Goal: Task Accomplishment & Management: Use online tool/utility

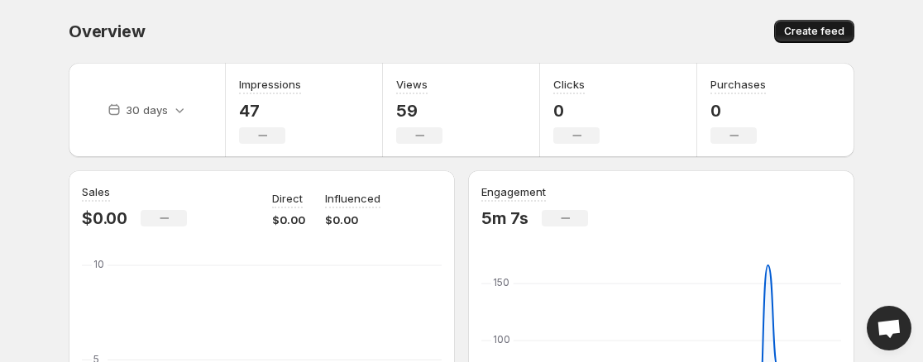
click at [828, 31] on span "Create feed" at bounding box center [814, 31] width 60 height 13
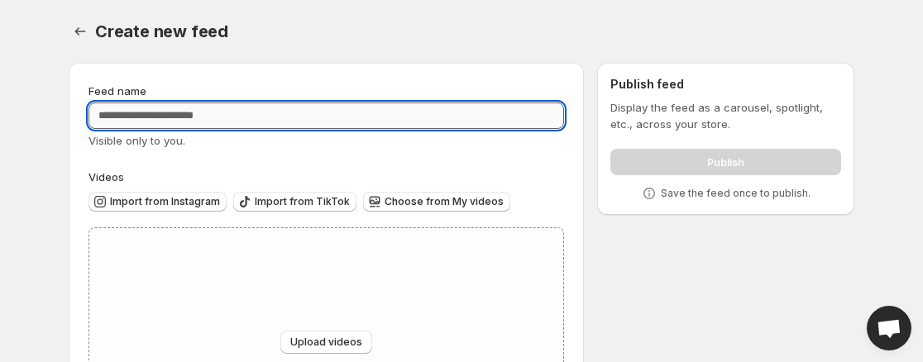
click at [266, 112] on input "Feed name" at bounding box center [326, 116] width 476 height 26
type input "**********"
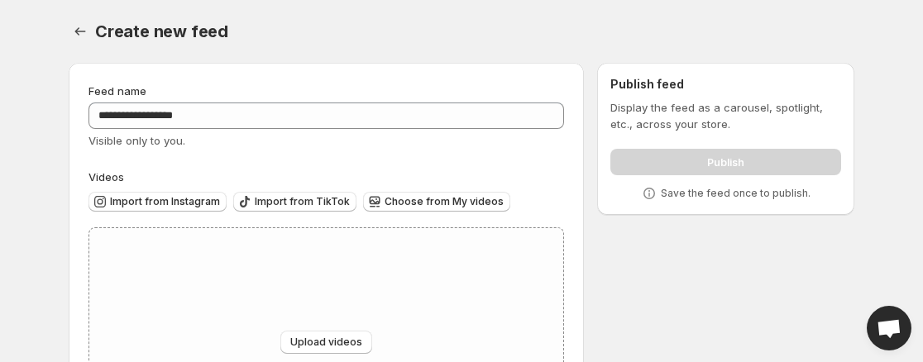
click at [306, 143] on div "Visible only to you." at bounding box center [326, 140] width 476 height 17
click at [320, 339] on span "Upload videos" at bounding box center [326, 342] width 72 height 13
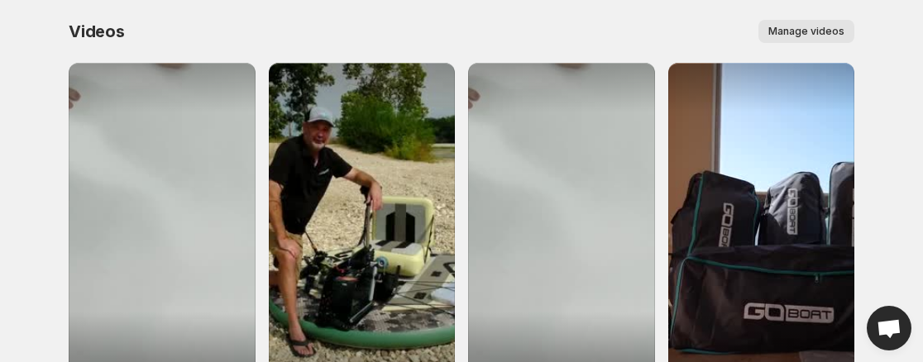
drag, startPoint x: 925, startPoint y: 91, endPoint x: 533, endPoint y: 18, distance: 397.9
drag, startPoint x: 533, startPoint y: 18, endPoint x: 798, endPoint y: 39, distance: 265.5
drag, startPoint x: 798, startPoint y: 39, endPoint x: 821, endPoint y: 26, distance: 26.7
drag, startPoint x: 821, startPoint y: 26, endPoint x: 407, endPoint y: 23, distance: 414.3
click at [407, 23] on div "Manage videos" at bounding box center [500, 31] width 710 height 23
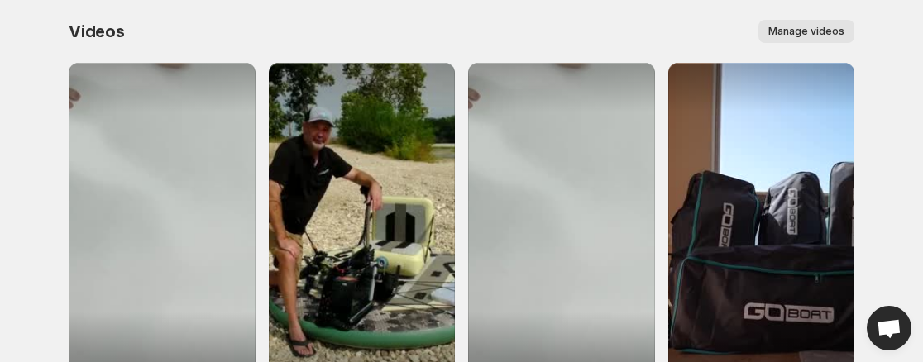
click at [791, 35] on span "Manage videos" at bounding box center [806, 31] width 76 height 13
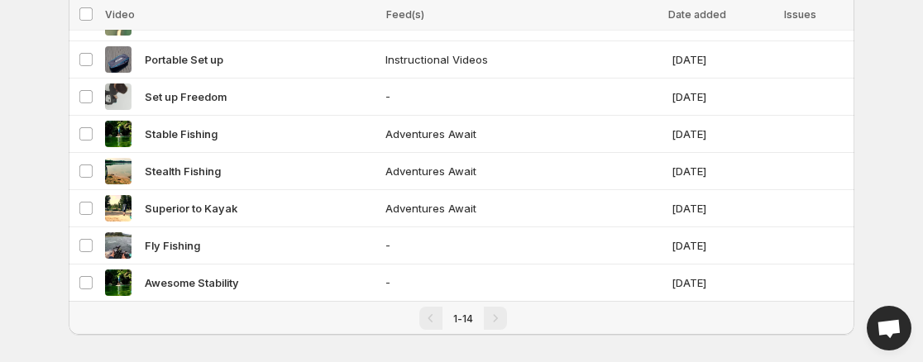
scroll to position [362, 0]
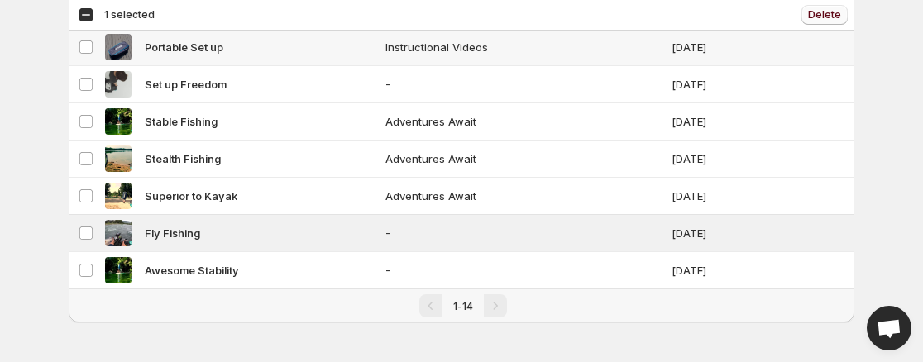
click at [834, 16] on span "Delete" at bounding box center [824, 14] width 33 height 13
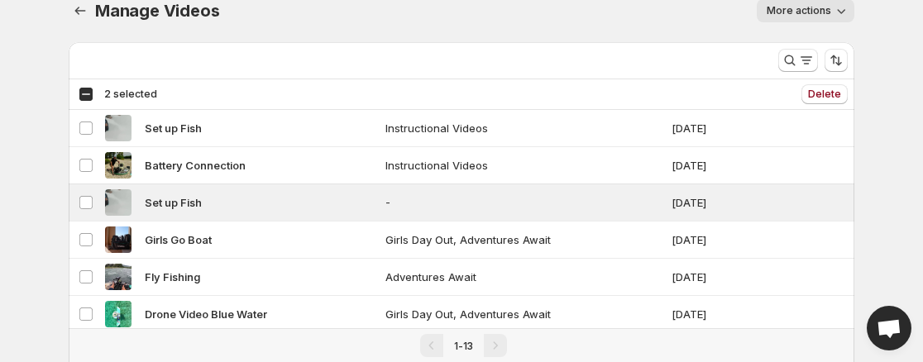
scroll to position [2, 0]
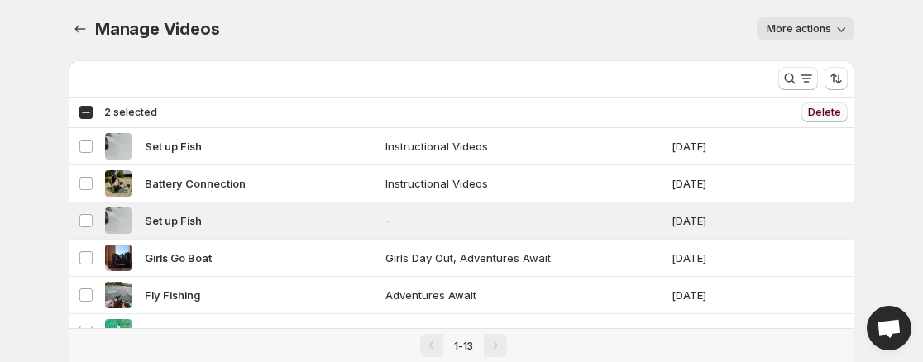
click at [835, 116] on span "Delete" at bounding box center [824, 112] width 33 height 13
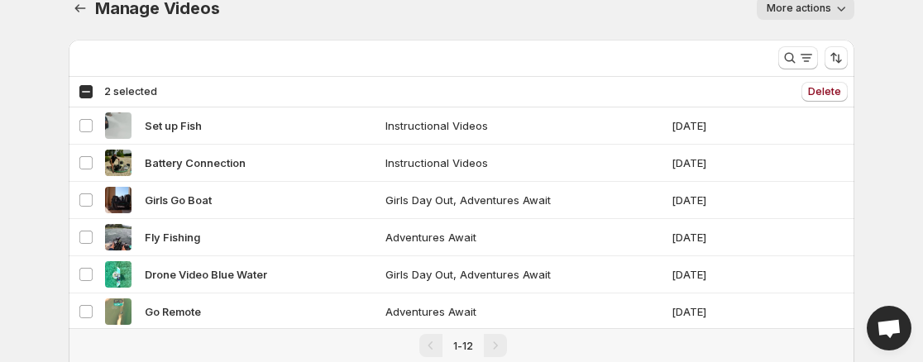
scroll to position [0, 0]
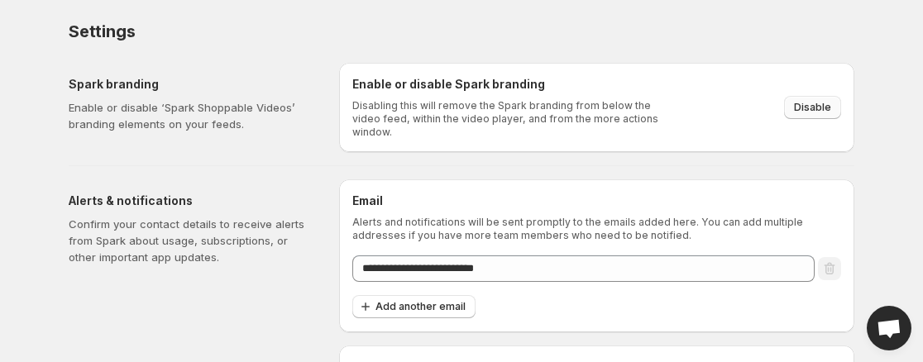
click at [820, 101] on span "Disable" at bounding box center [812, 107] width 37 height 13
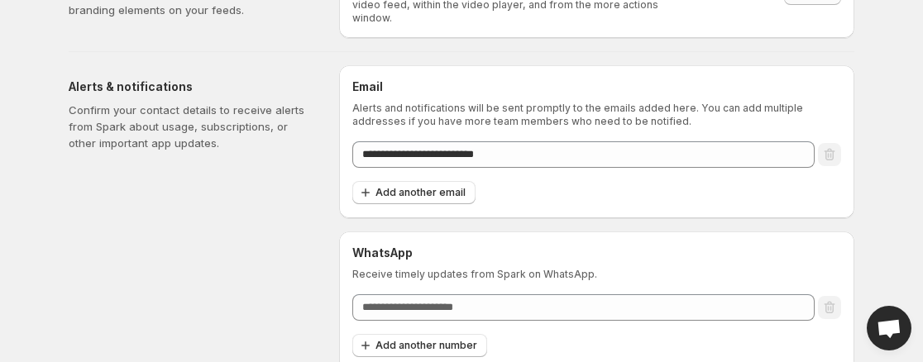
scroll to position [117, 0]
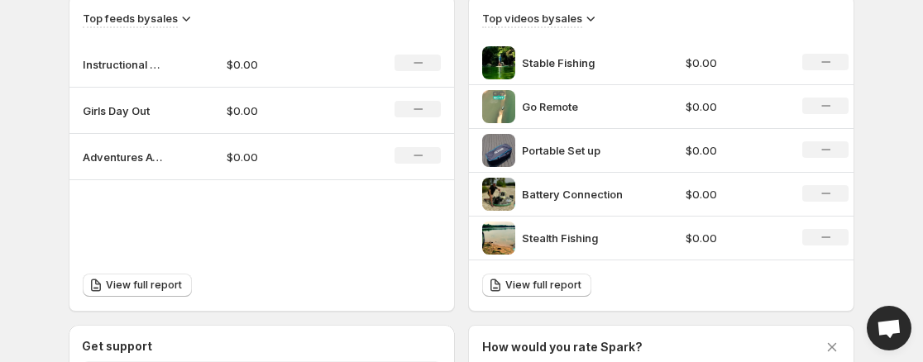
scroll to position [594, 0]
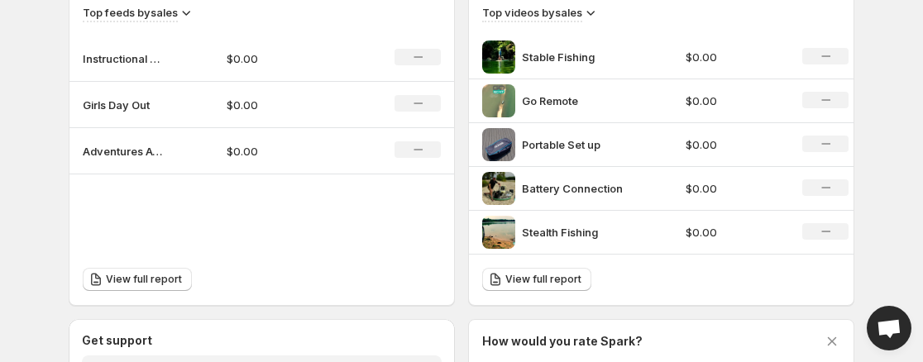
click at [827, 55] on icon at bounding box center [825, 56] width 9 height 2
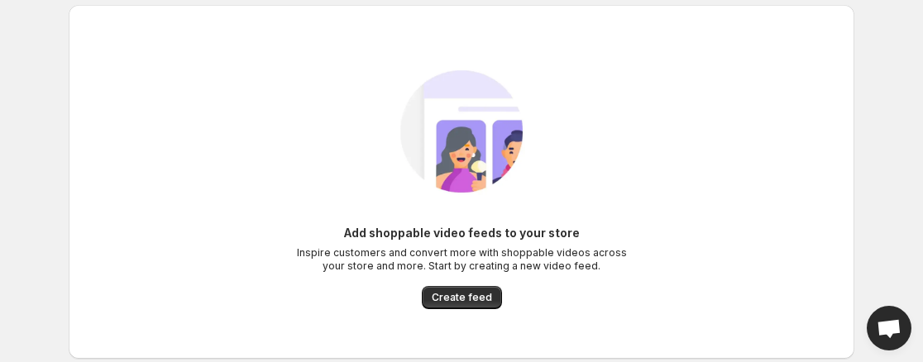
scroll to position [10, 0]
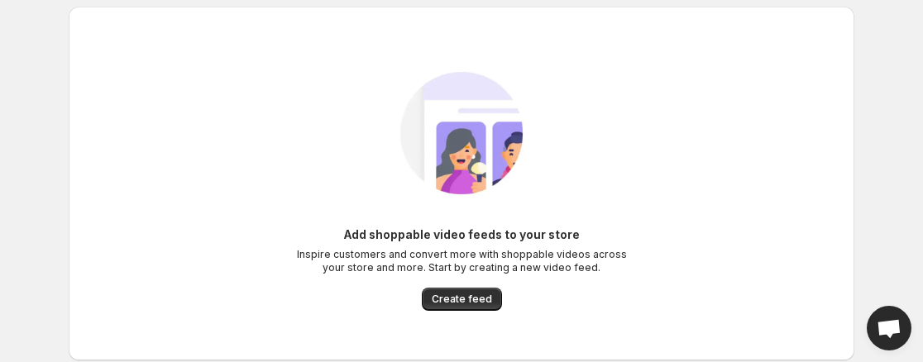
click at [858, 198] on div "Add shoppable video feeds to your store Inspire customers and convert more with…" at bounding box center [461, 218] width 825 height 457
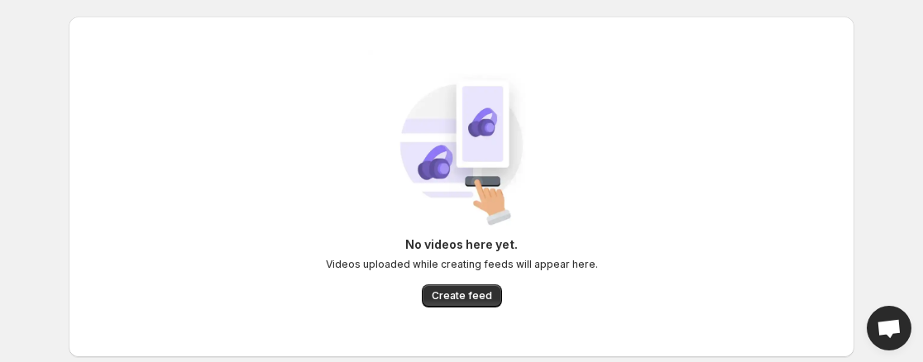
scroll to position [41, 0]
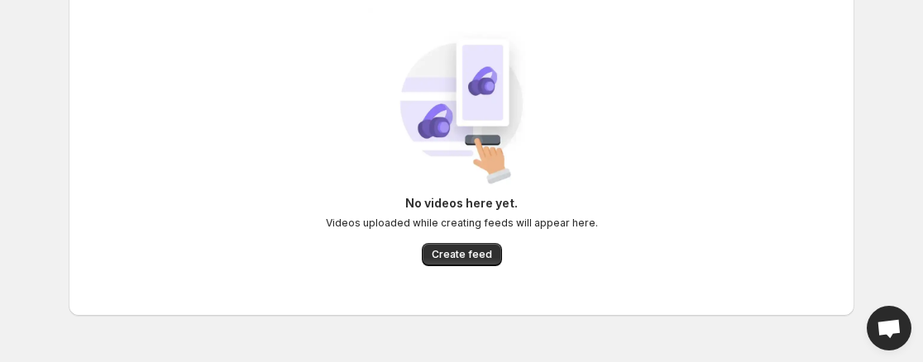
drag, startPoint x: 435, startPoint y: 131, endPoint x: 428, endPoint y: 92, distance: 40.4
click at [659, 129] on div "No videos here yet. Videos uploaded while creating feeds will appear here. Crea…" at bounding box center [461, 145] width 759 height 275
click at [479, 258] on span "Create feed" at bounding box center [462, 254] width 60 height 13
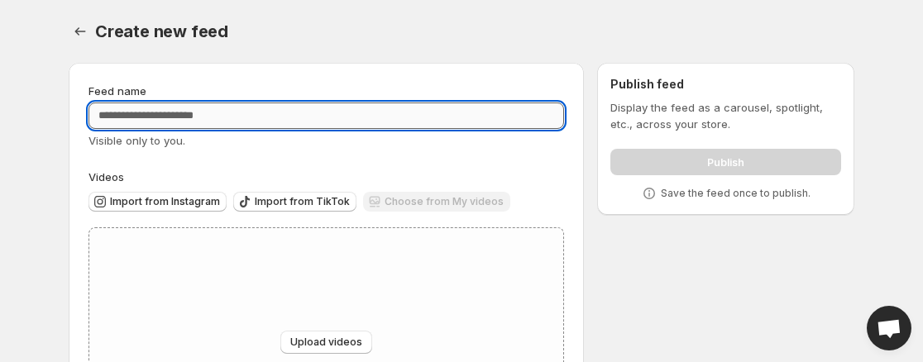
click at [208, 116] on input "Feed name" at bounding box center [326, 116] width 476 height 26
type input "**********"
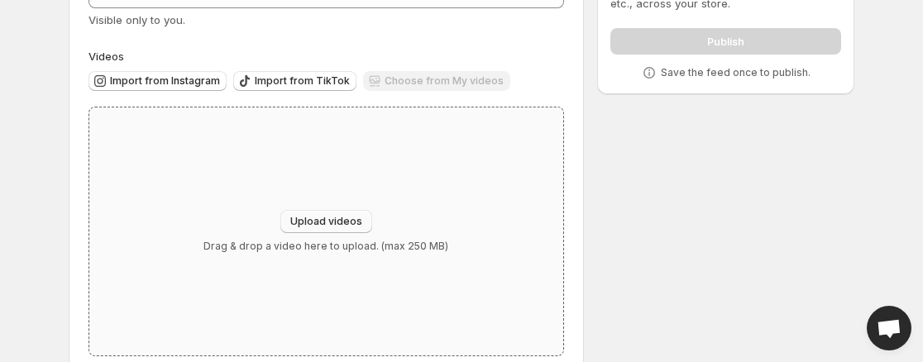
scroll to position [122, 0]
click at [345, 212] on button "Upload videos" at bounding box center [326, 220] width 92 height 23
type input "**********"
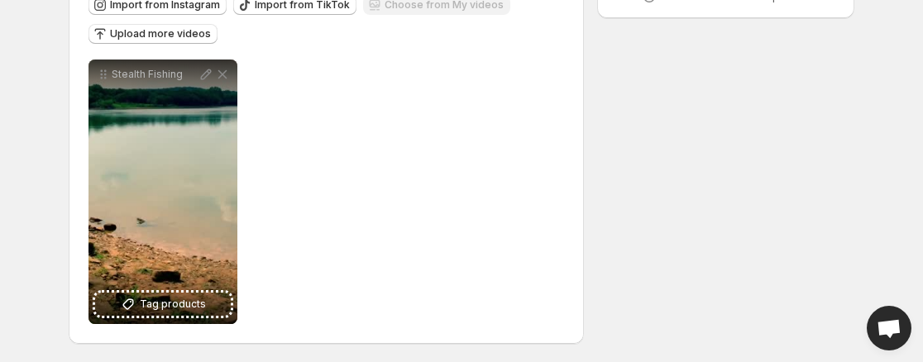
scroll to position [198, 0]
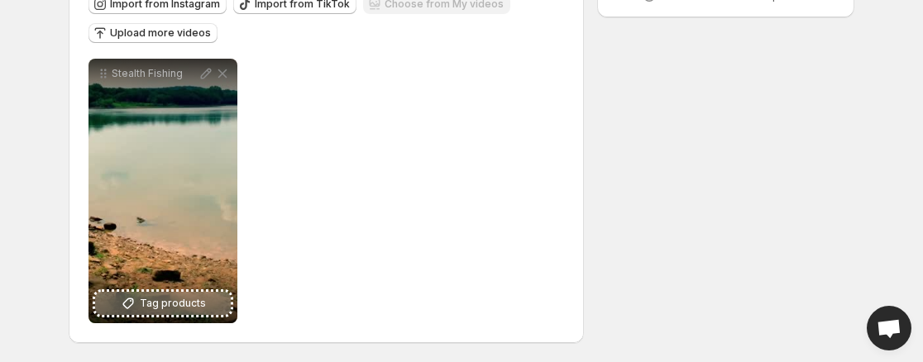
click at [179, 305] on span "Tag products" at bounding box center [173, 303] width 66 height 17
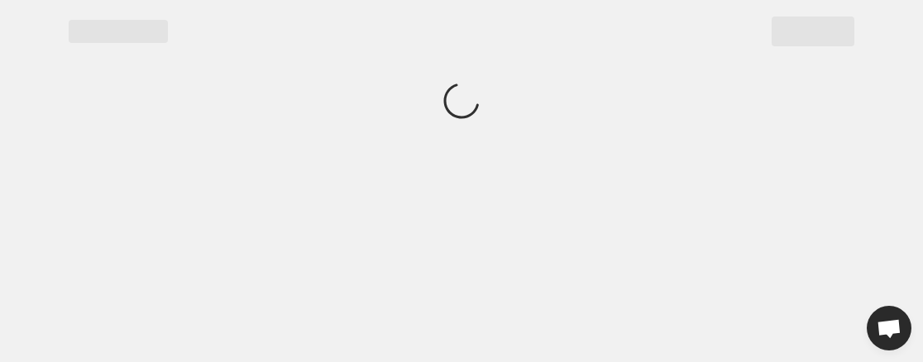
scroll to position [0, 0]
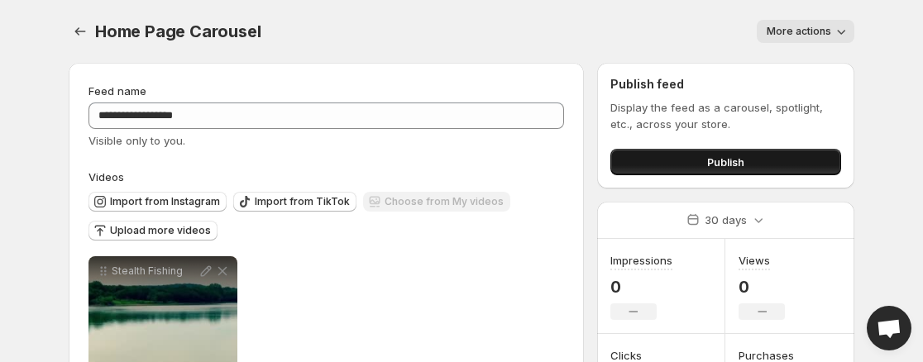
click at [773, 162] on button "Publish" at bounding box center [725, 162] width 231 height 26
click at [190, 232] on span "Upload more videos" at bounding box center [160, 230] width 101 height 13
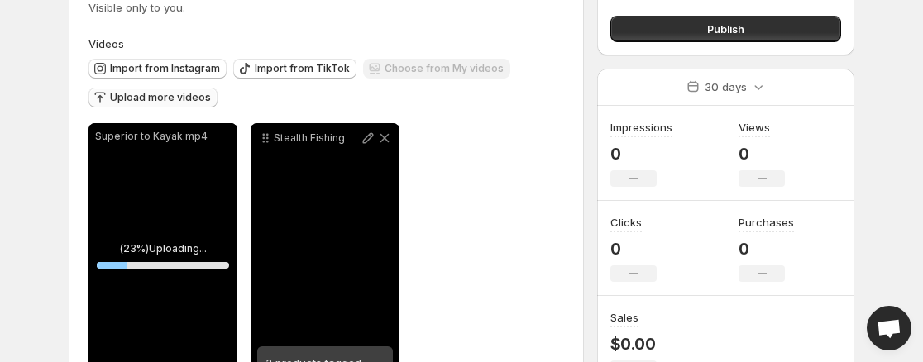
scroll to position [121, 0]
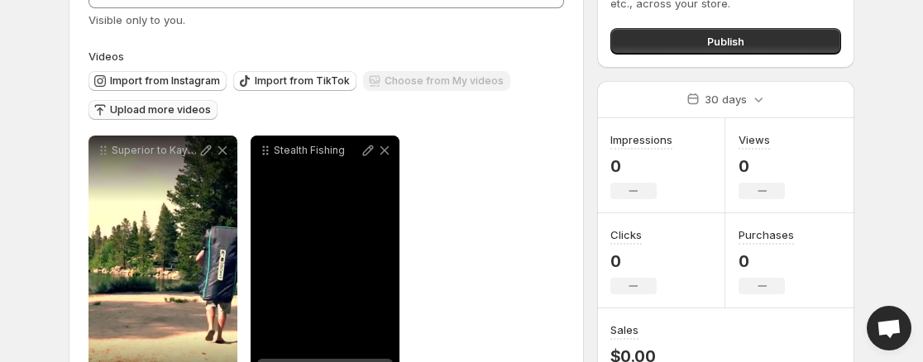
click at [182, 112] on span "Upload more videos" at bounding box center [160, 109] width 101 height 13
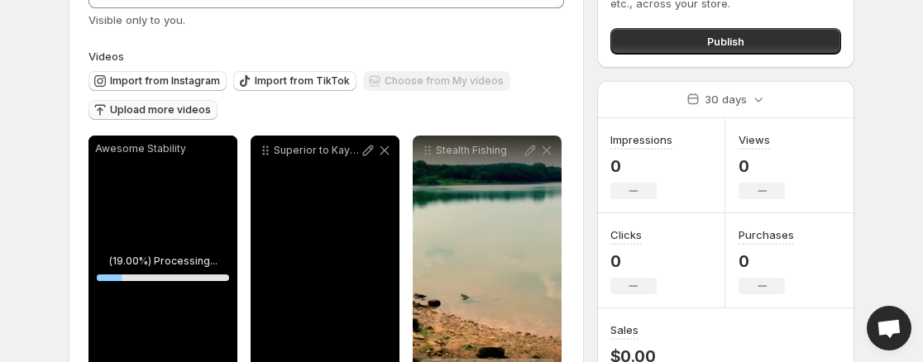
click at [183, 111] on span "Upload more videos" at bounding box center [160, 109] width 101 height 13
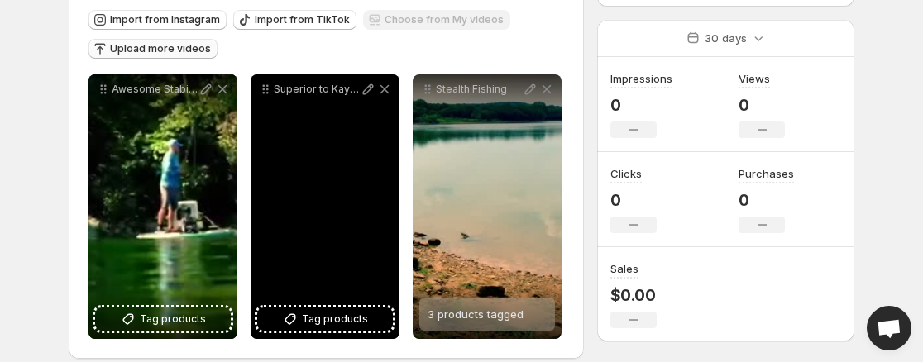
scroll to position [198, 0]
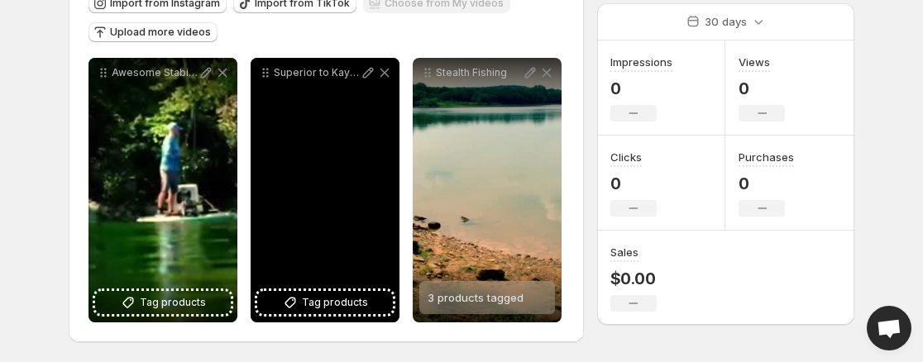
click at [350, 160] on div "Superior to Kayak" at bounding box center [325, 190] width 149 height 265
click at [349, 160] on div "Superior to Kayak" at bounding box center [325, 190] width 149 height 265
click at [348, 301] on span "Tag products" at bounding box center [335, 302] width 66 height 17
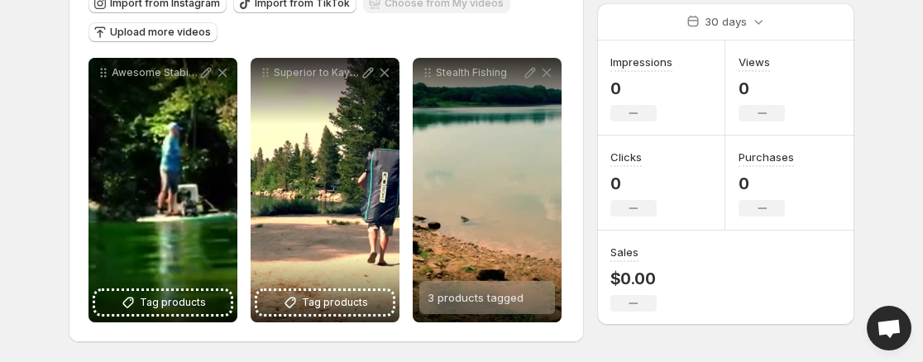
click at [338, 179] on div "Superior to Kayak" at bounding box center [325, 190] width 149 height 265
click at [354, 138] on div "Superior to Kayak" at bounding box center [325, 190] width 149 height 265
click at [197, 180] on div "Awesome Stability" at bounding box center [162, 190] width 149 height 265
click at [327, 166] on div "Superior to Kayak" at bounding box center [325, 190] width 149 height 265
click at [498, 170] on div "Stealth Fishing" at bounding box center [487, 190] width 149 height 265
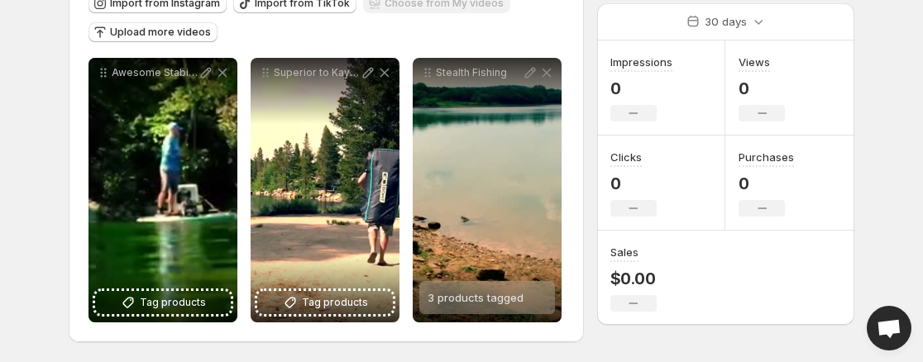
click at [199, 169] on div "Awesome Stability" at bounding box center [162, 190] width 149 height 265
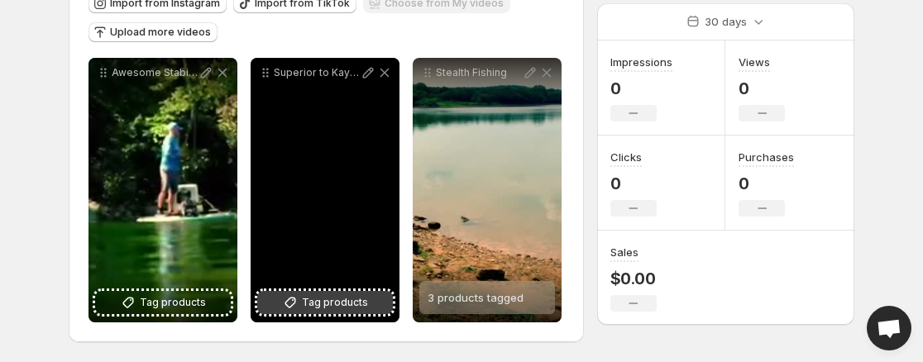
click at [346, 301] on span "Tag products" at bounding box center [335, 302] width 66 height 17
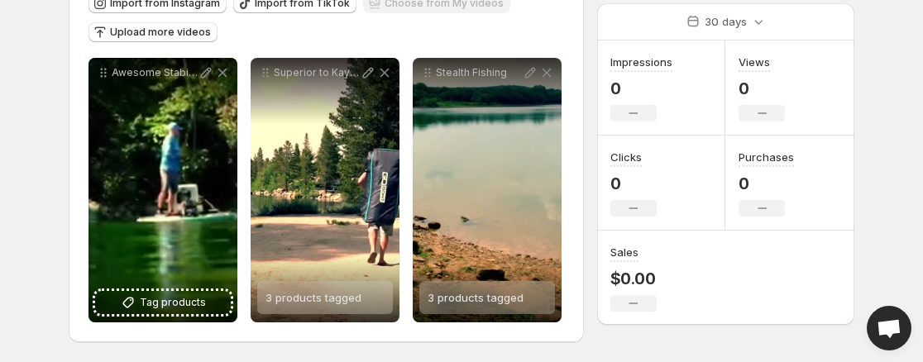
click at [181, 175] on div "Awesome Stability" at bounding box center [162, 190] width 149 height 265
click at [179, 160] on div "Awesome Stability" at bounding box center [162, 190] width 149 height 265
click at [170, 133] on div "Awesome Stability" at bounding box center [162, 190] width 149 height 265
click at [165, 171] on div "Awesome Stability" at bounding box center [162, 190] width 149 height 265
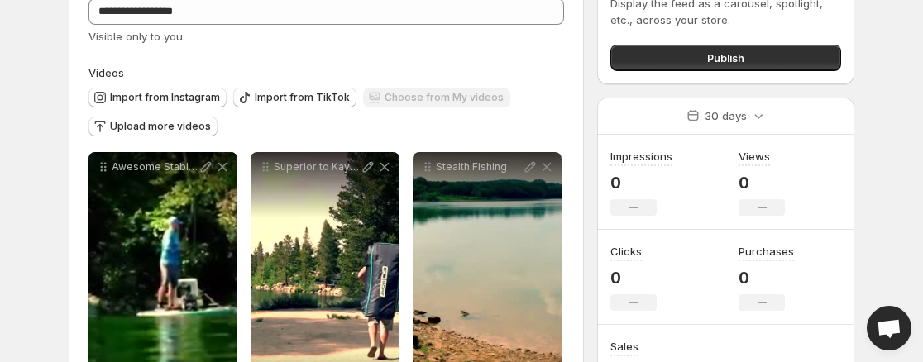
scroll to position [100, 0]
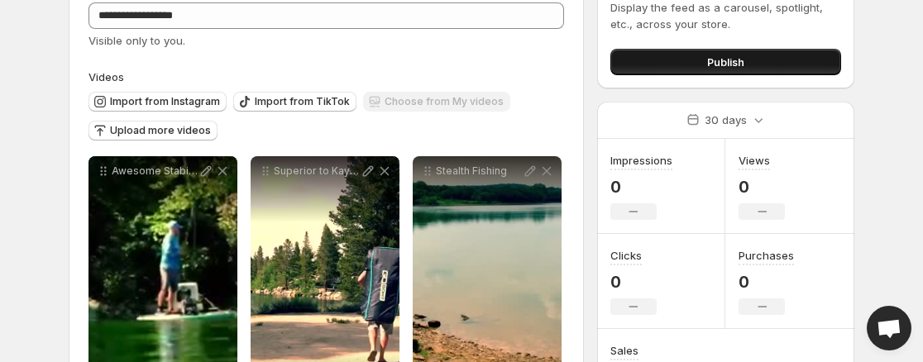
click at [755, 67] on button "Publish" at bounding box center [725, 62] width 231 height 26
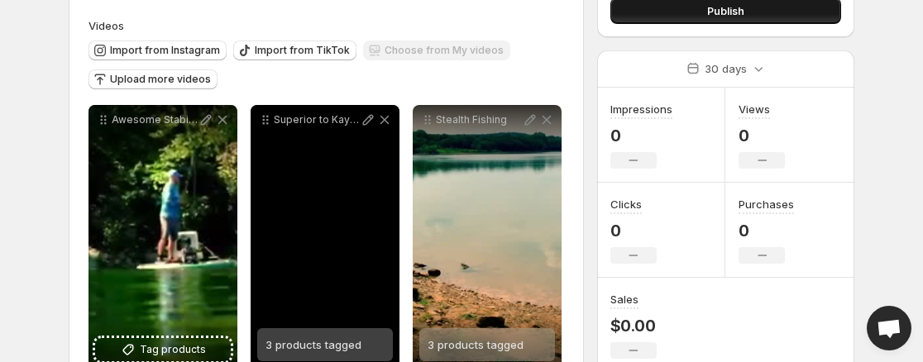
scroll to position [156, 0]
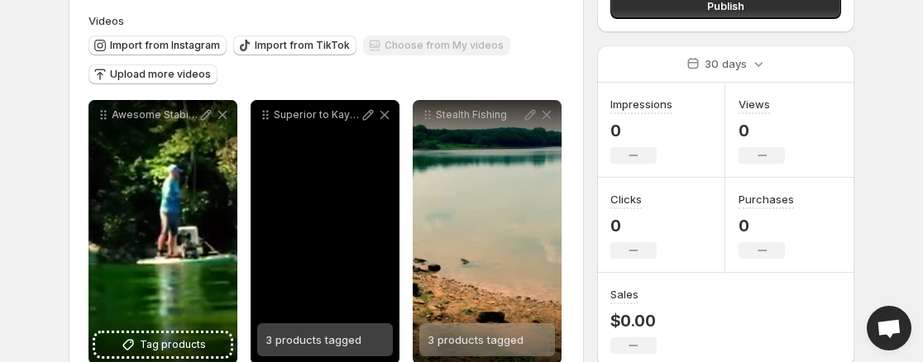
click at [170, 213] on div "Awesome Stability" at bounding box center [162, 232] width 149 height 265
click at [198, 80] on span "Upload more videos" at bounding box center [160, 74] width 101 height 13
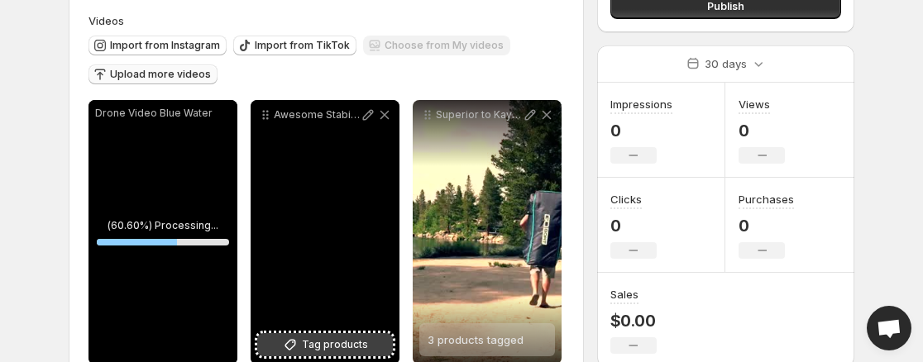
click at [331, 343] on span "Tag products" at bounding box center [335, 345] width 66 height 17
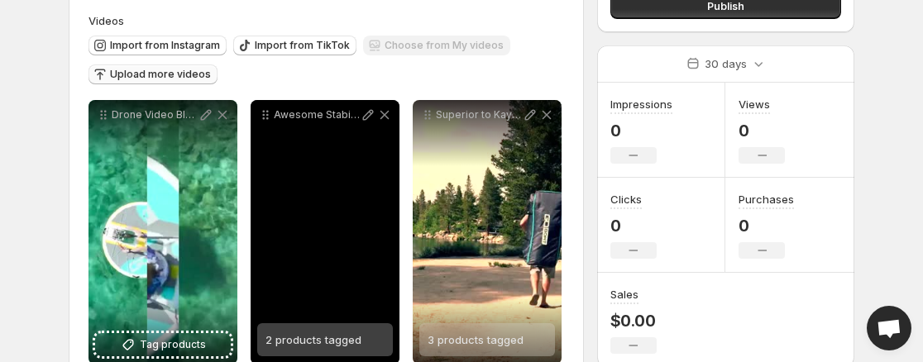
click at [186, 78] on span "Upload more videos" at bounding box center [160, 74] width 101 height 13
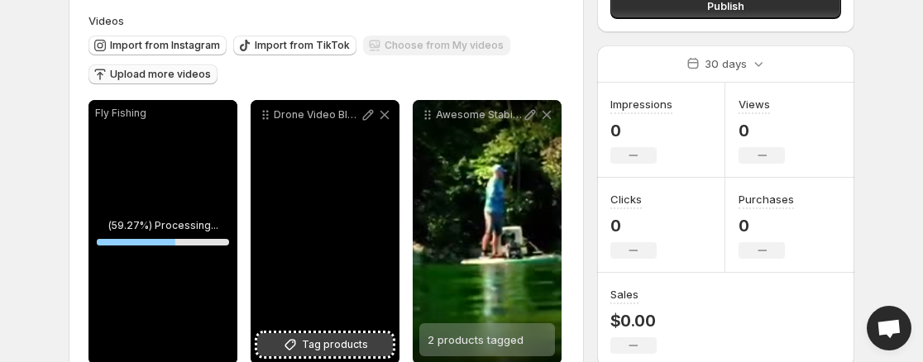
click at [339, 346] on span "Tag products" at bounding box center [335, 345] width 66 height 17
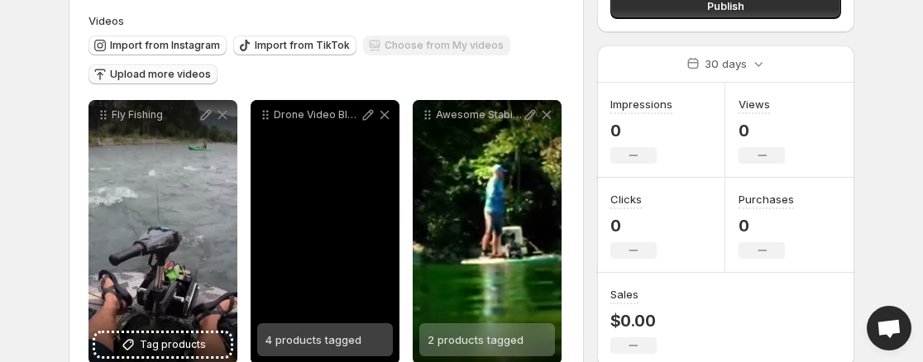
click at [184, 72] on span "Upload more videos" at bounding box center [160, 74] width 101 height 13
click at [182, 74] on span "Upload more videos" at bounding box center [160, 74] width 101 height 13
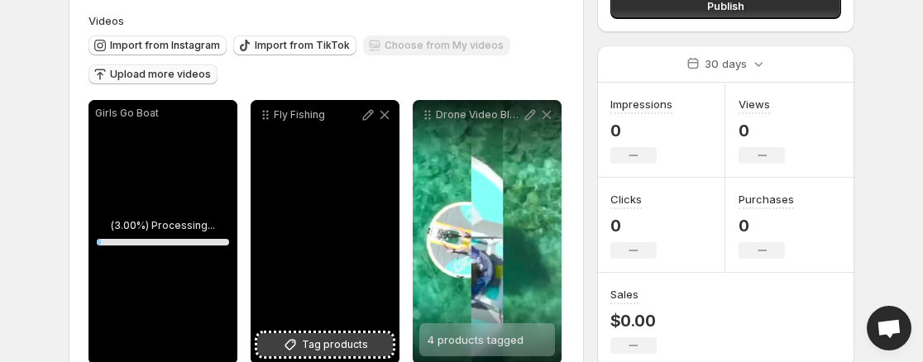
click at [363, 342] on span "Tag products" at bounding box center [335, 345] width 66 height 17
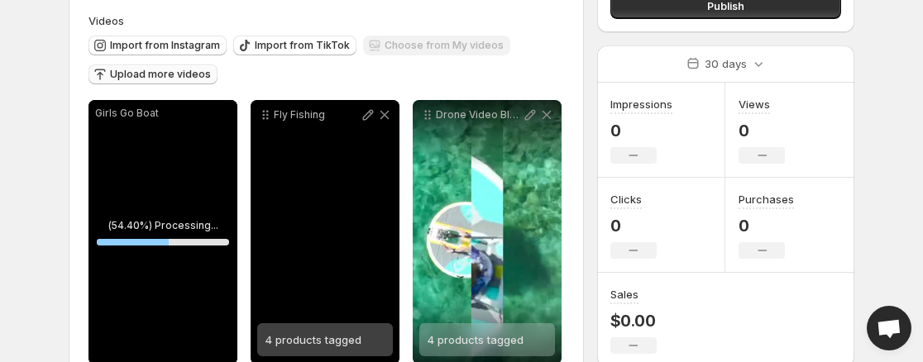
click at [503, 340] on span "4 products tagged" at bounding box center [476, 339] width 96 height 13
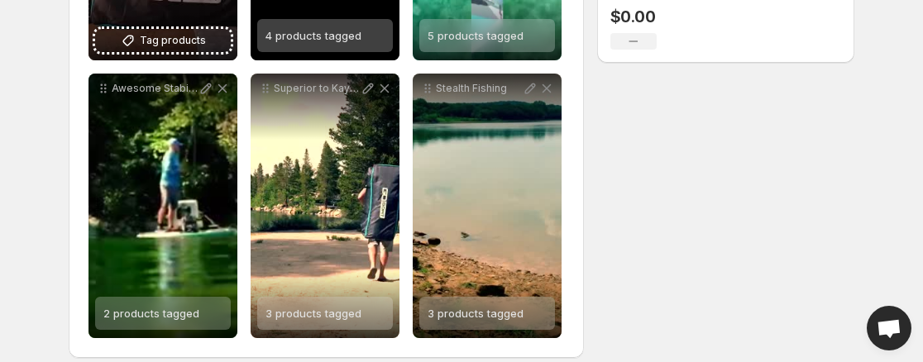
scroll to position [476, 0]
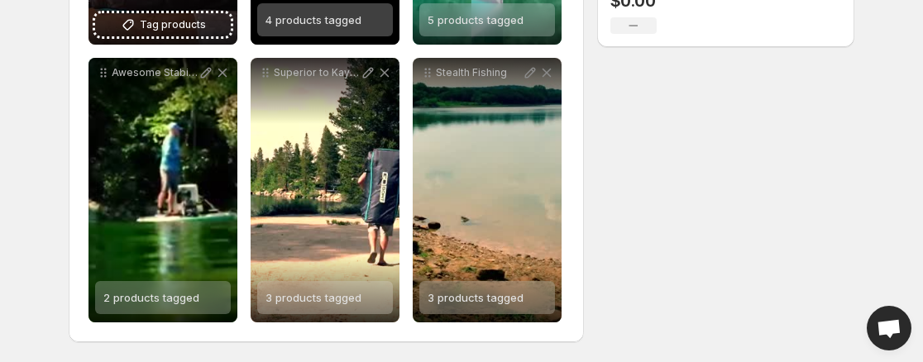
click at [495, 300] on span "3 products tagged" at bounding box center [476, 297] width 96 height 13
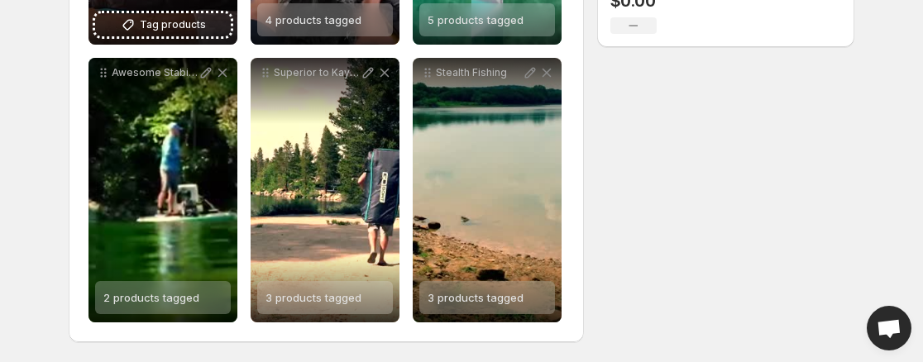
click at [338, 295] on span "3 products tagged" at bounding box center [313, 297] width 96 height 13
click at [174, 293] on span "2 products tagged" at bounding box center [151, 297] width 96 height 13
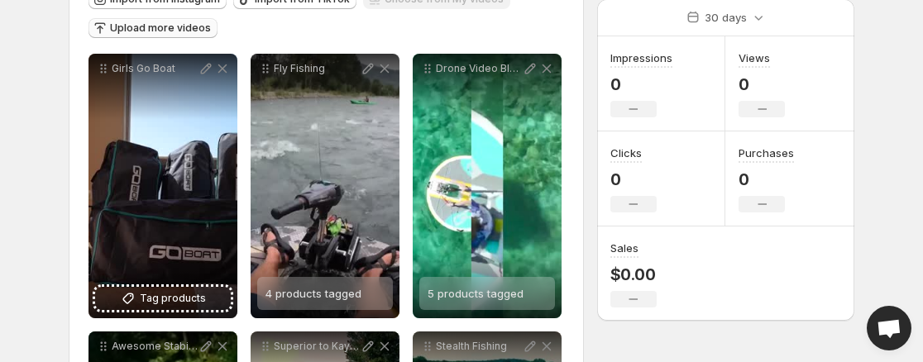
scroll to position [200, 0]
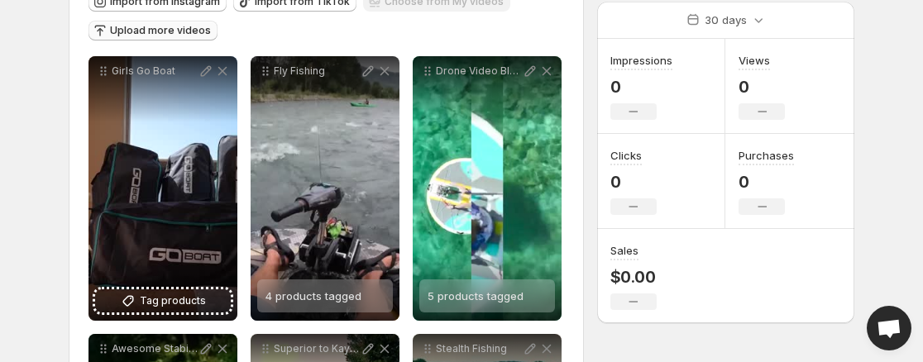
click at [174, 215] on div "Girls Go Boat" at bounding box center [162, 188] width 149 height 265
click at [179, 31] on span "Upload more videos" at bounding box center [160, 30] width 101 height 13
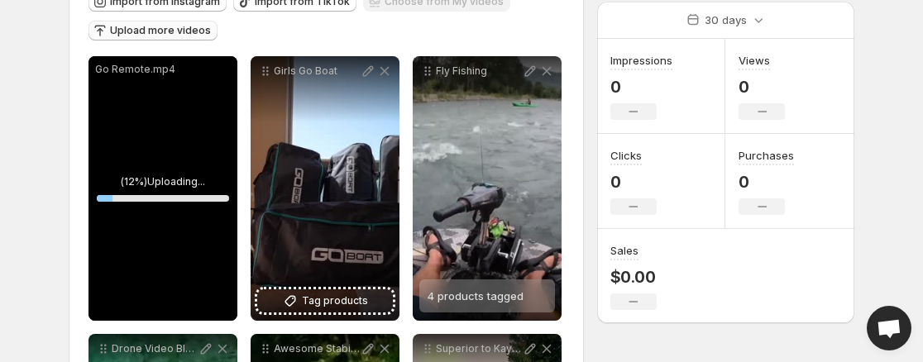
click at [341, 203] on div "Girls Go Boat" at bounding box center [325, 188] width 149 height 265
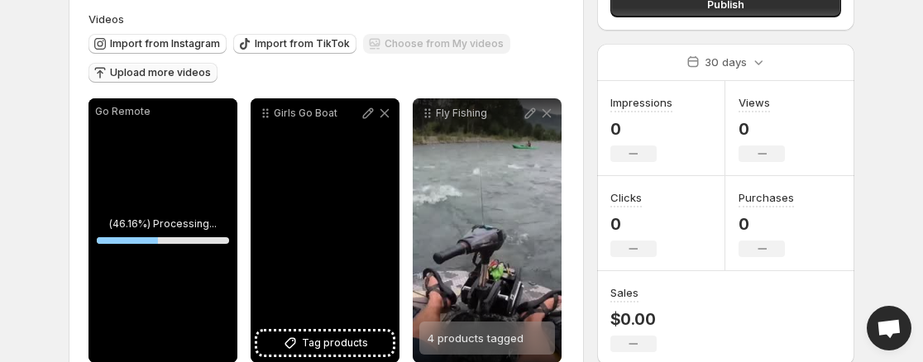
scroll to position [154, 0]
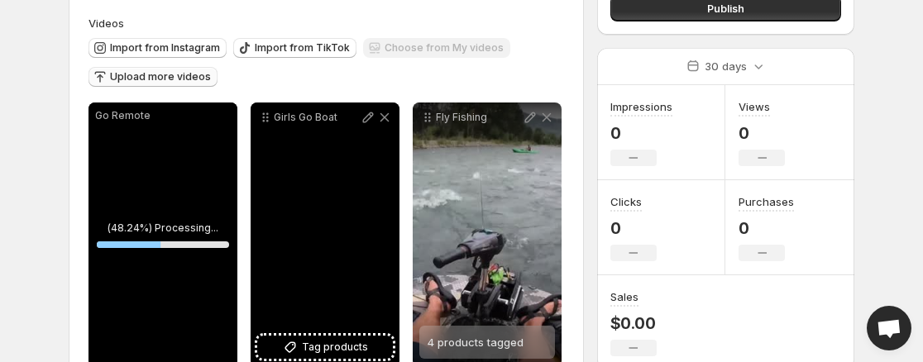
click at [191, 80] on span "Upload more videos" at bounding box center [160, 76] width 101 height 13
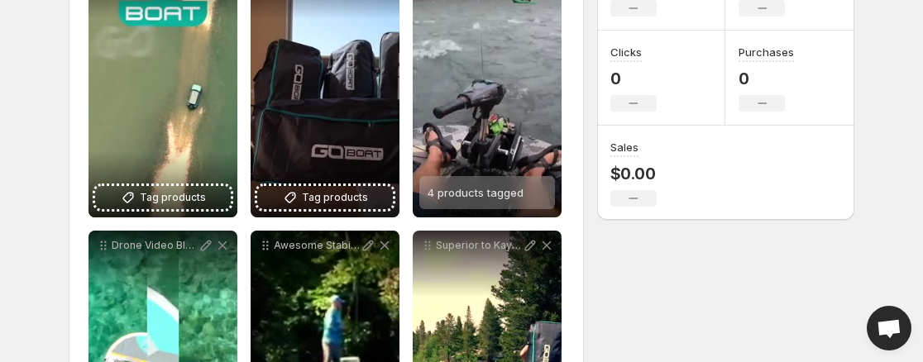
scroll to position [0, 0]
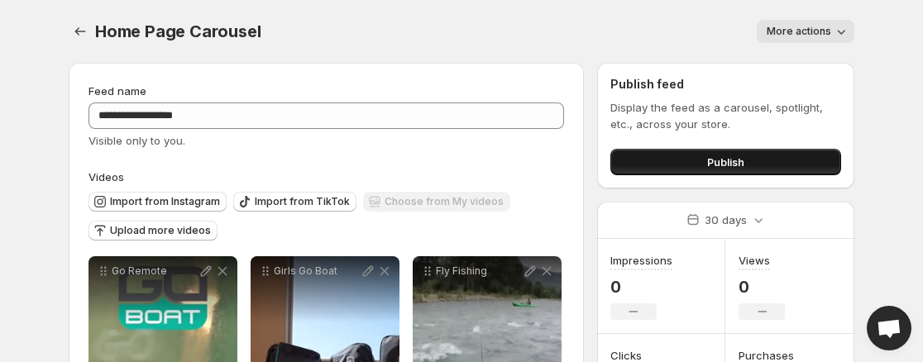
click at [772, 165] on button "Publish" at bounding box center [725, 162] width 231 height 26
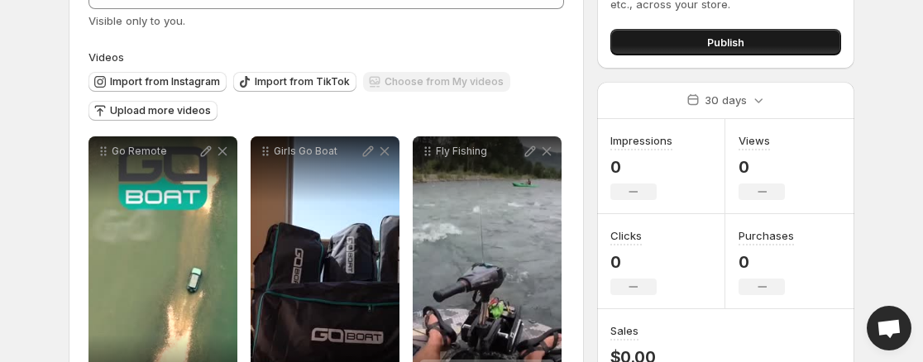
scroll to position [109, 0]
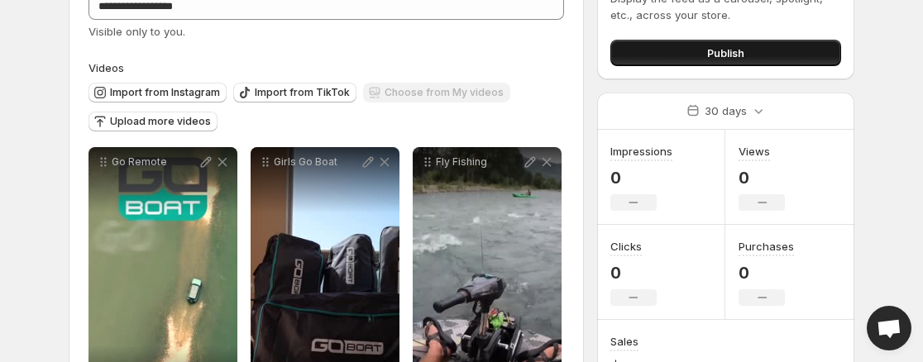
click at [750, 50] on button "Publish" at bounding box center [725, 53] width 231 height 26
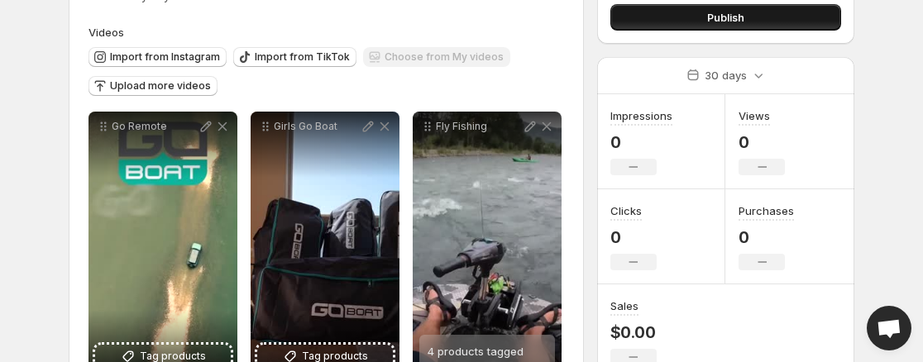
scroll to position [144, 0]
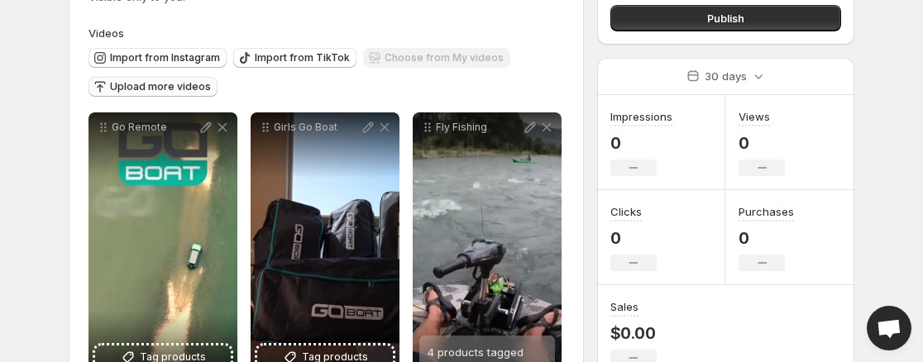
click at [195, 90] on span "Upload more videos" at bounding box center [160, 86] width 101 height 13
click at [193, 91] on span "Upload more videos" at bounding box center [160, 86] width 101 height 13
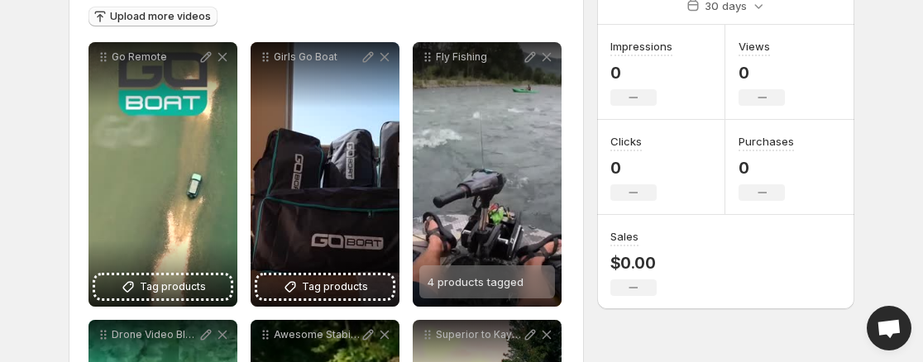
scroll to position [213, 0]
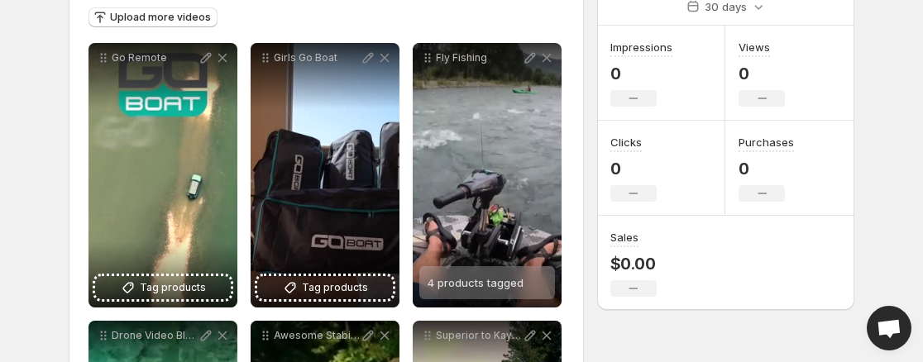
click at [547, 60] on icon at bounding box center [546, 58] width 17 height 17
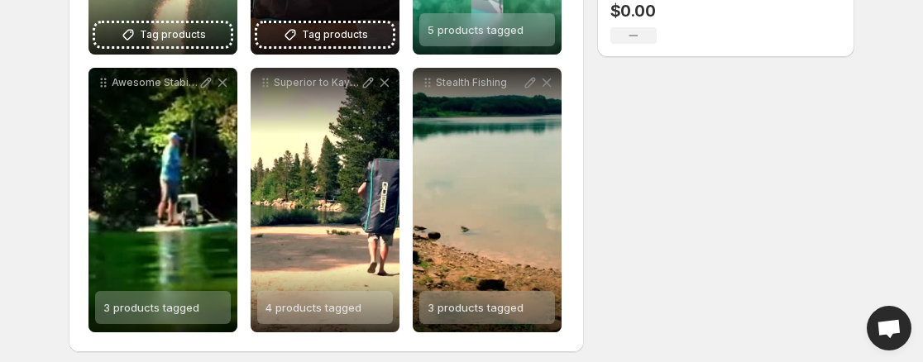
scroll to position [476, 0]
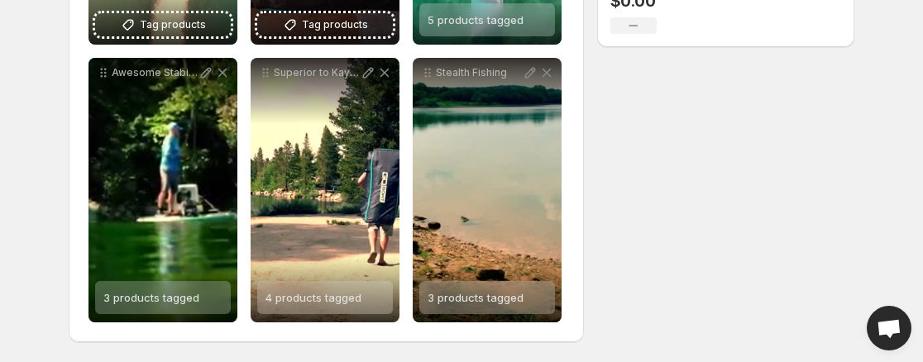
click at [222, 76] on icon at bounding box center [222, 73] width 17 height 17
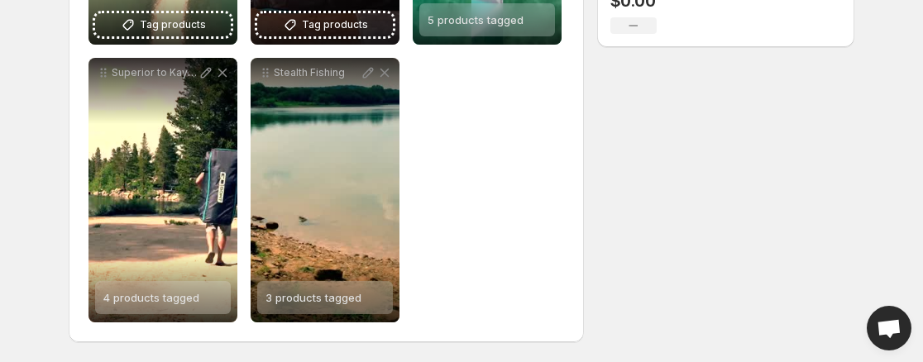
click at [222, 74] on icon at bounding box center [222, 73] width 17 height 17
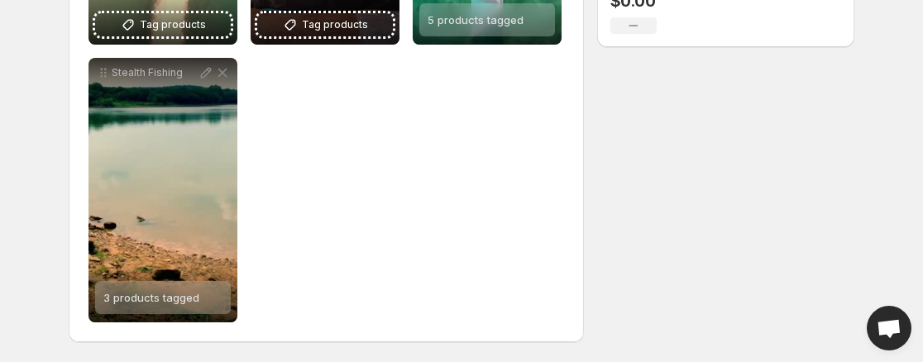
click at [222, 72] on icon at bounding box center [222, 73] width 9 height 9
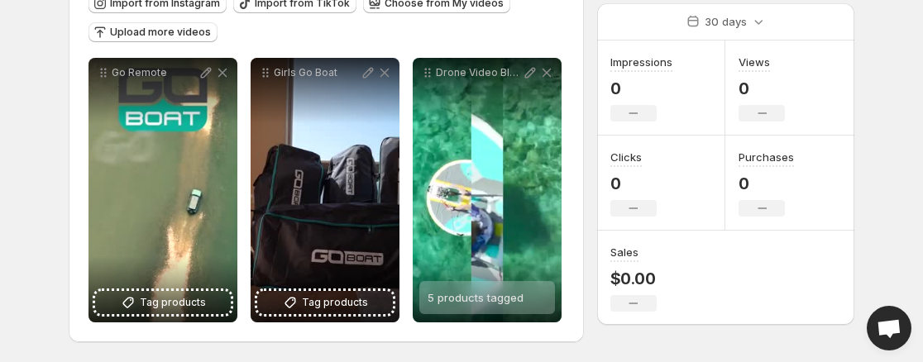
click at [549, 77] on icon at bounding box center [546, 73] width 17 height 17
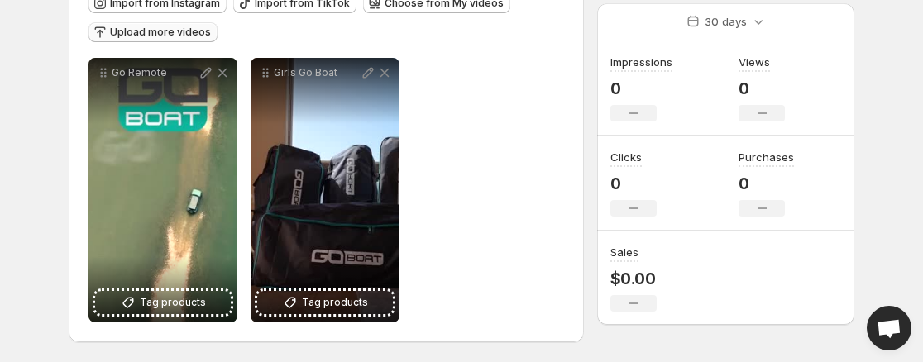
click at [184, 24] on button "Upload more videos" at bounding box center [152, 32] width 129 height 20
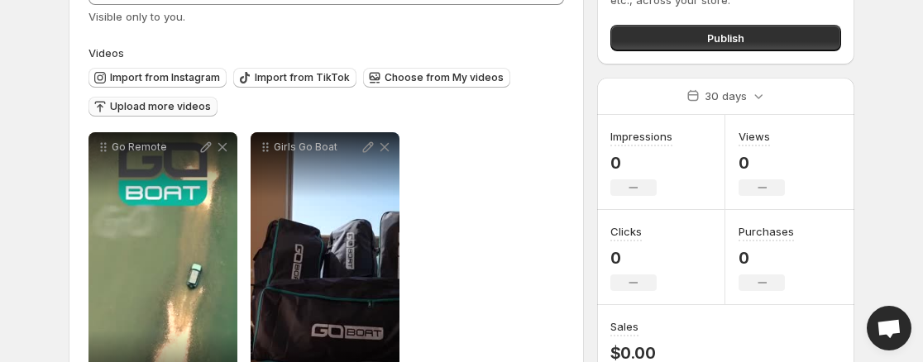
scroll to position [123, 0]
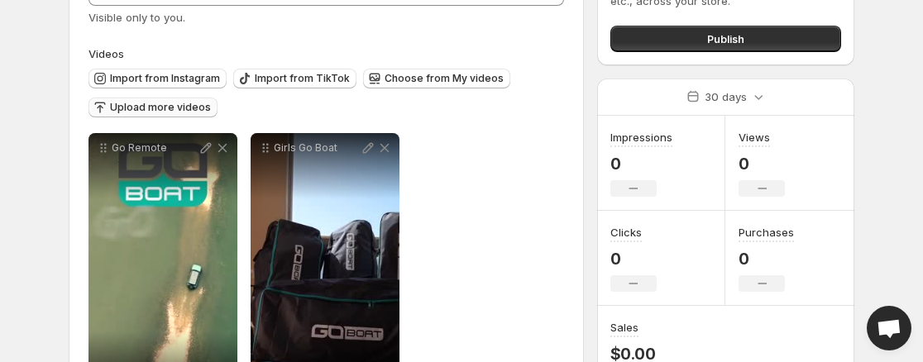
click at [184, 112] on span "Upload more videos" at bounding box center [160, 107] width 101 height 13
click at [448, 79] on span "Choose from My videos" at bounding box center [444, 78] width 119 height 13
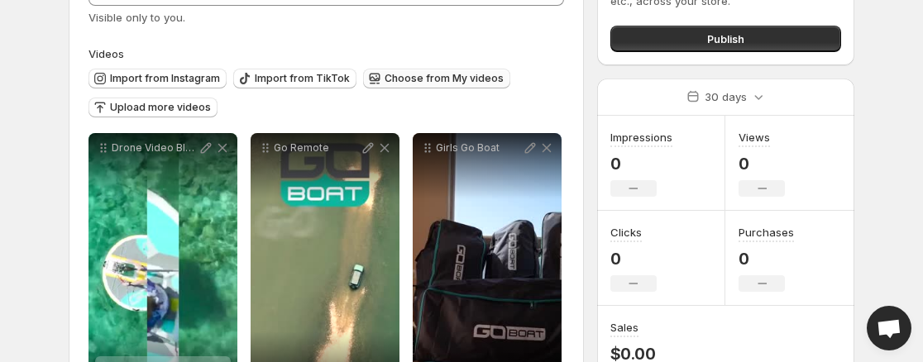
click at [436, 79] on span "Choose from My videos" at bounding box center [444, 78] width 119 height 13
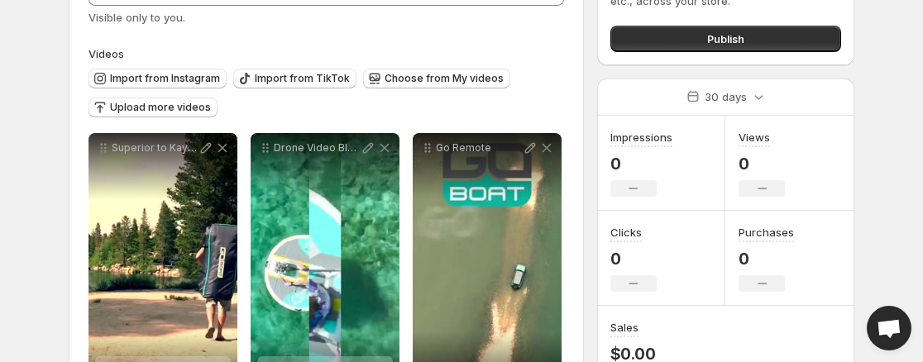
click at [381, 150] on icon at bounding box center [384, 148] width 17 height 17
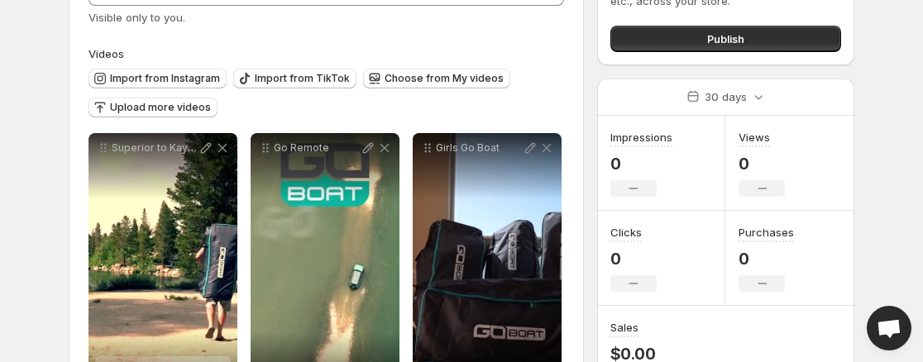
click at [220, 150] on icon at bounding box center [222, 148] width 9 height 9
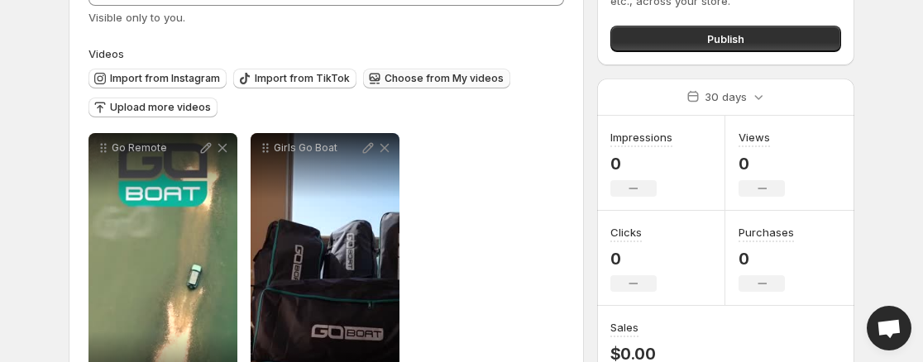
click at [449, 85] on span "Choose from My videos" at bounding box center [444, 78] width 119 height 13
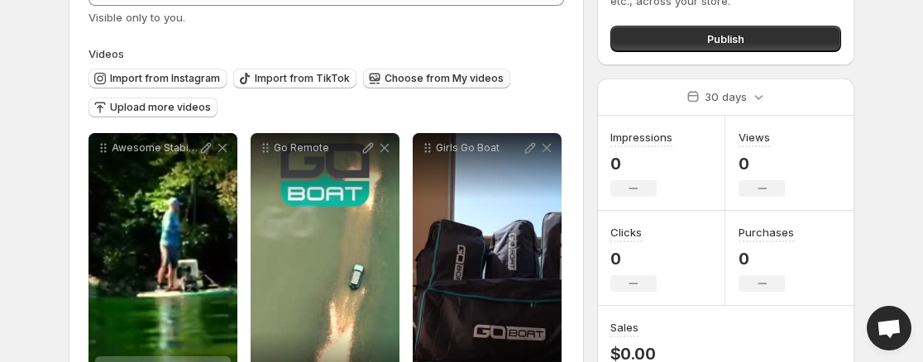
click at [407, 79] on span "Choose from My videos" at bounding box center [444, 78] width 119 height 13
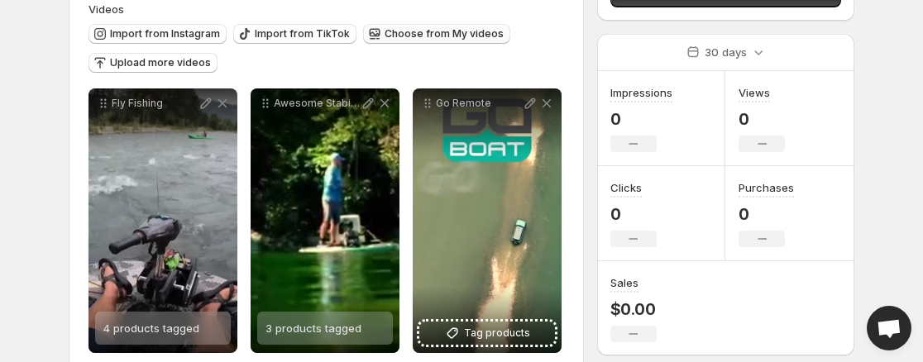
scroll to position [163, 0]
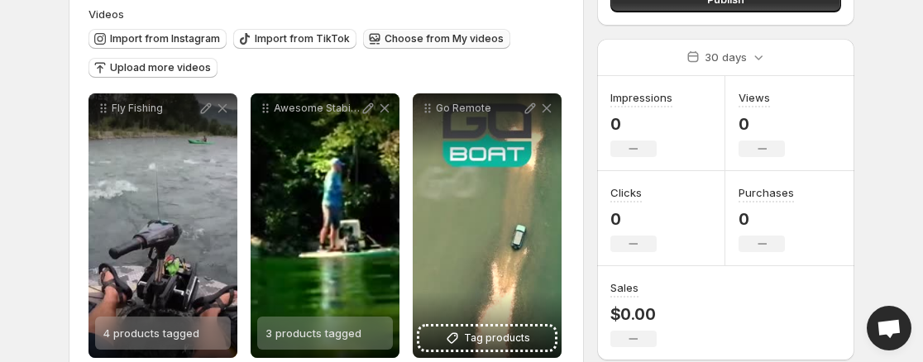
click at [454, 38] on span "Choose from My videos" at bounding box center [444, 38] width 119 height 13
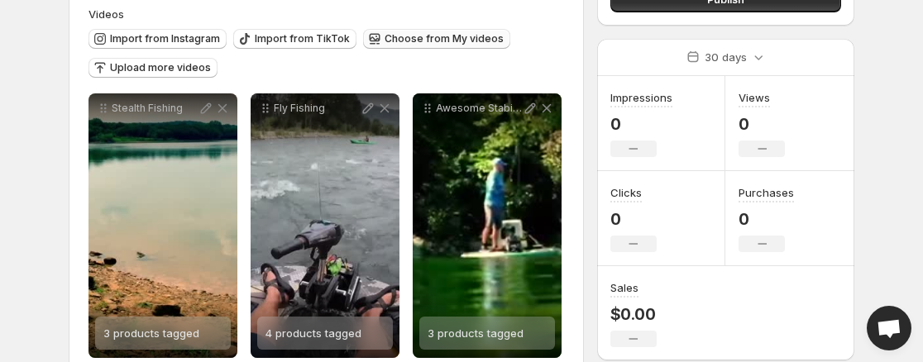
click at [418, 32] on button "Choose from My videos" at bounding box center [436, 39] width 147 height 20
click at [223, 109] on icon at bounding box center [222, 108] width 9 height 9
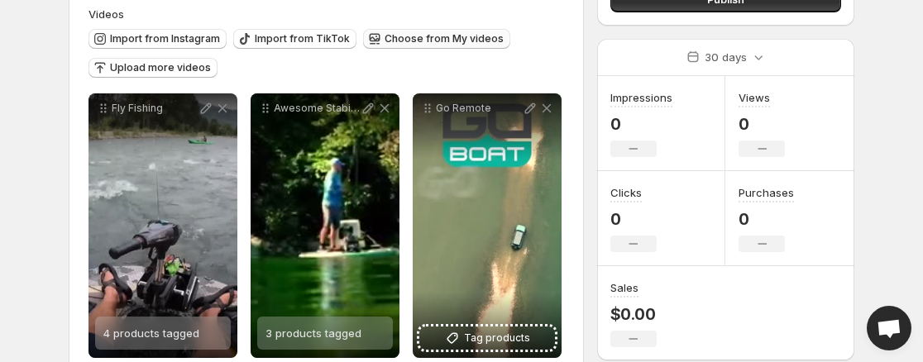
click at [420, 45] on span "Choose from My videos" at bounding box center [444, 38] width 119 height 13
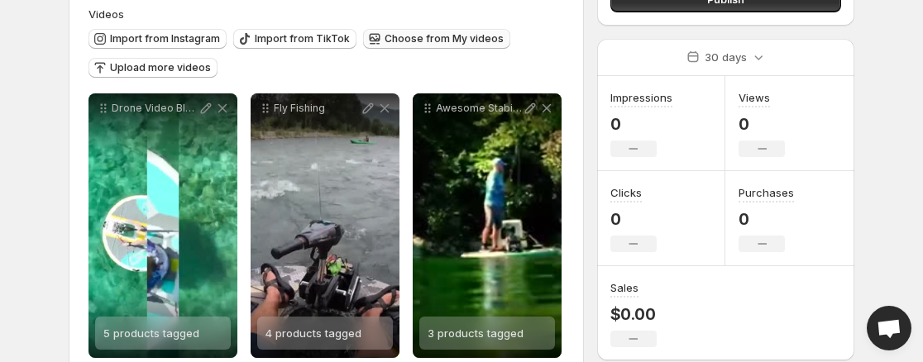
click at [433, 41] on span "Choose from My videos" at bounding box center [444, 38] width 119 height 13
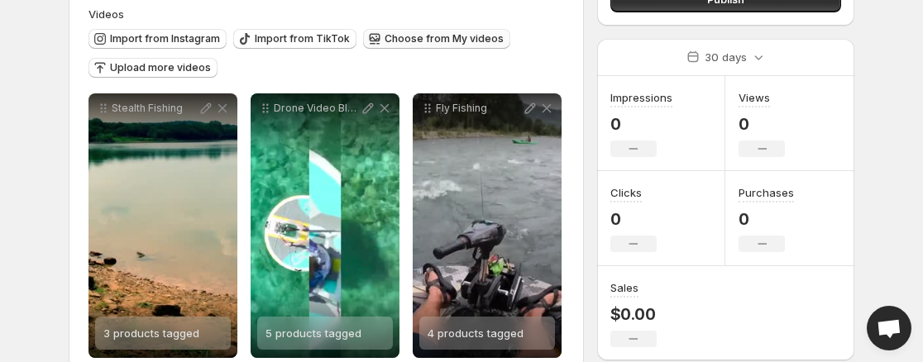
click at [419, 42] on span "Choose from My videos" at bounding box center [444, 38] width 119 height 13
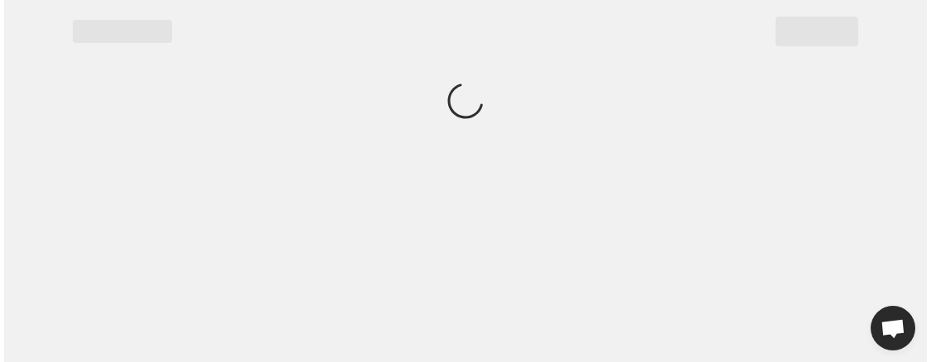
scroll to position [0, 0]
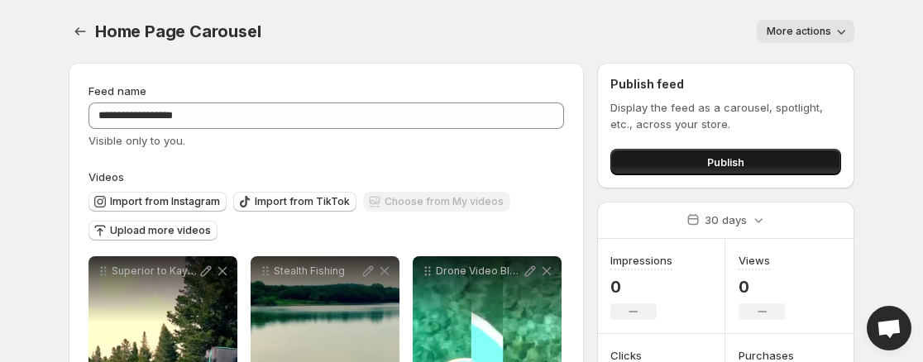
click at [798, 159] on button "Publish" at bounding box center [725, 162] width 231 height 26
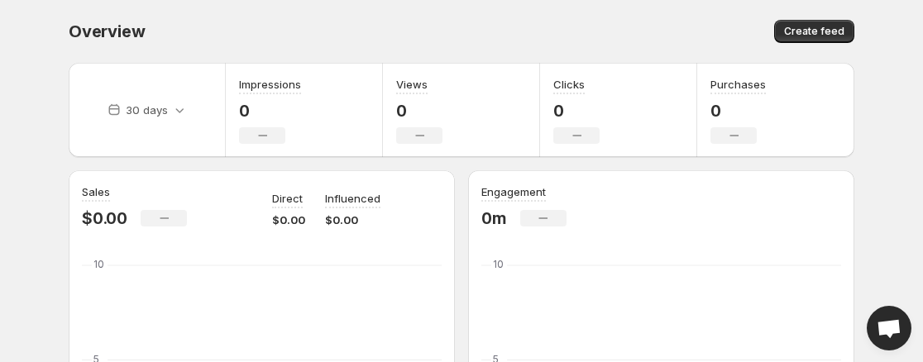
click at [887, 193] on body "Home Feeds Videos Subscription Settings Overview. This page is ready Overview C…" at bounding box center [461, 181] width 923 height 362
click at [896, 194] on body "Home Feeds Videos Subscription Settings Overview. This page is ready Overview C…" at bounding box center [461, 181] width 923 height 362
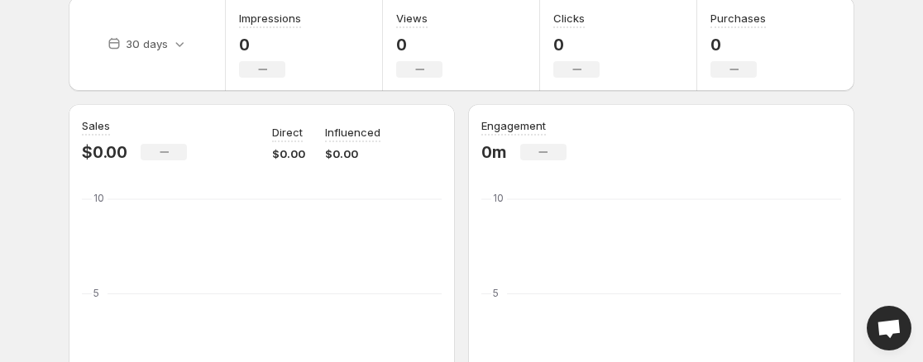
scroll to position [54, 0]
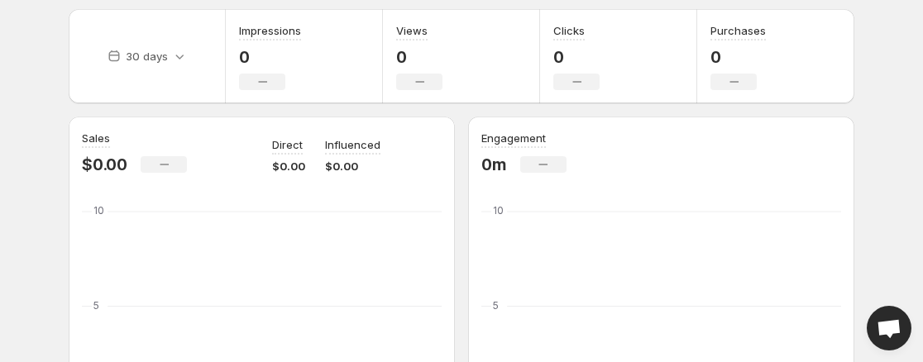
click at [798, 190] on div "Engagement 0m No change 29 Jul 29 Jul 04 Aug 04 Aug 10 Aug 10 Aug 16 Aug 16 Aug…" at bounding box center [661, 291] width 360 height 323
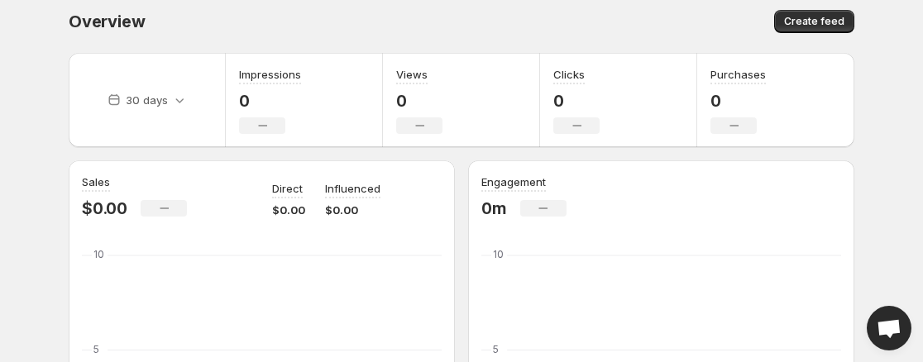
scroll to position [0, 0]
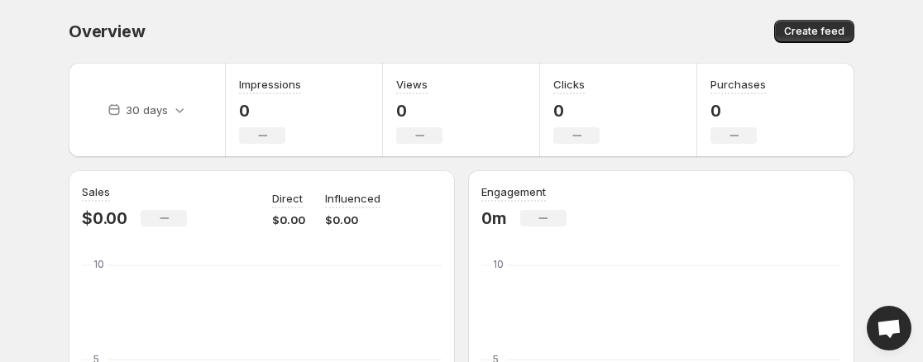
click at [888, 196] on body "Home Feeds Videos Subscription Settings Overview. This page is ready Overview C…" at bounding box center [461, 181] width 923 height 362
click at [889, 185] on body "Home Feeds Videos Subscription Settings Overview. This page is ready Overview C…" at bounding box center [461, 181] width 923 height 362
click at [626, 36] on div "Create feed" at bounding box center [660, 31] width 388 height 23
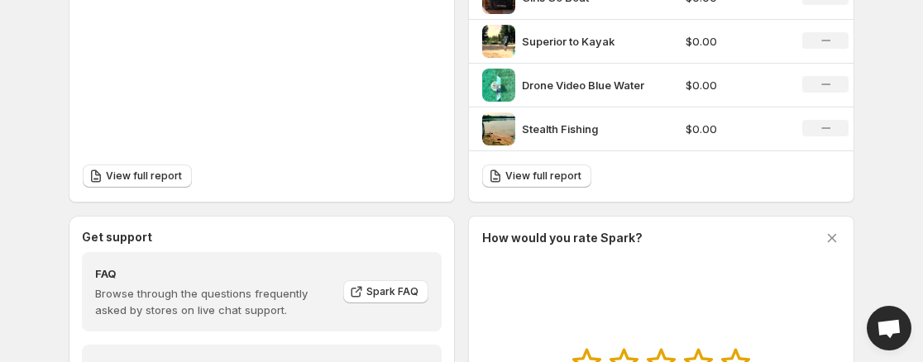
scroll to position [695, 0]
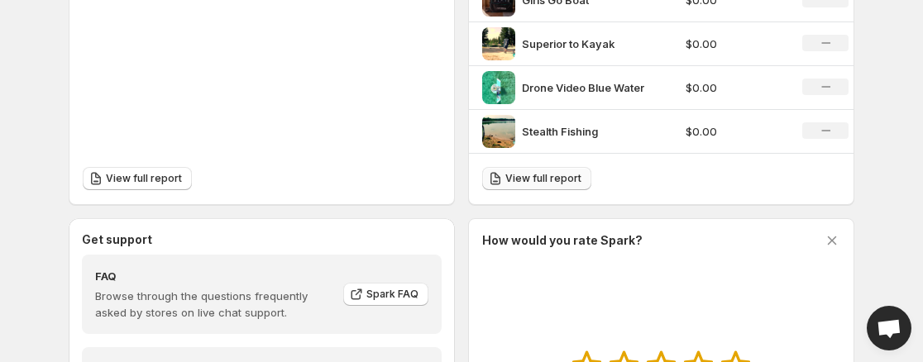
click at [554, 179] on span "View full report" at bounding box center [543, 178] width 76 height 13
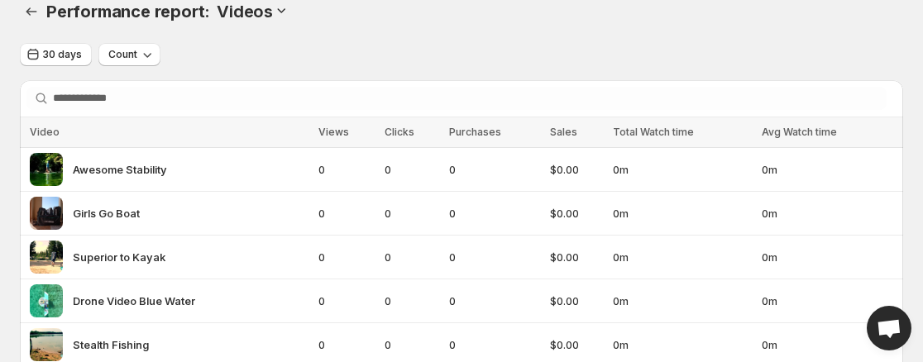
scroll to position [10, 0]
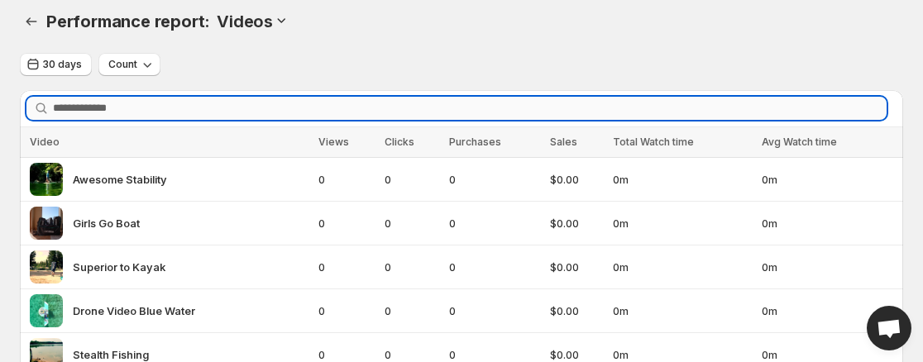
click at [394, 103] on input "Search videos" at bounding box center [470, 108] width 834 height 23
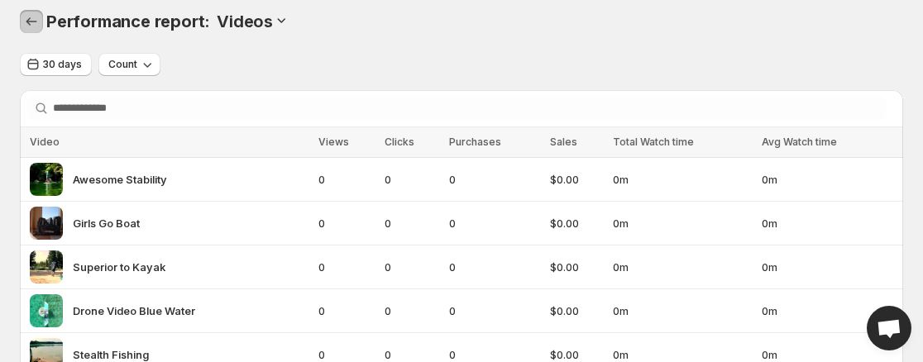
click at [36, 27] on icon "Performance report" at bounding box center [31, 21] width 17 height 17
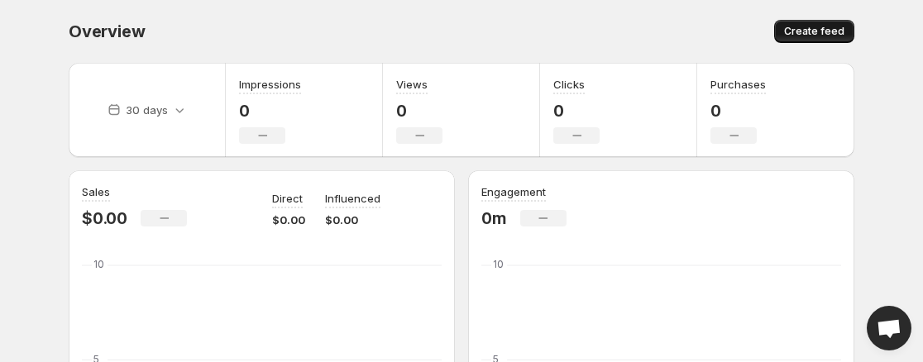
click at [827, 40] on button "Create feed" at bounding box center [814, 31] width 80 height 23
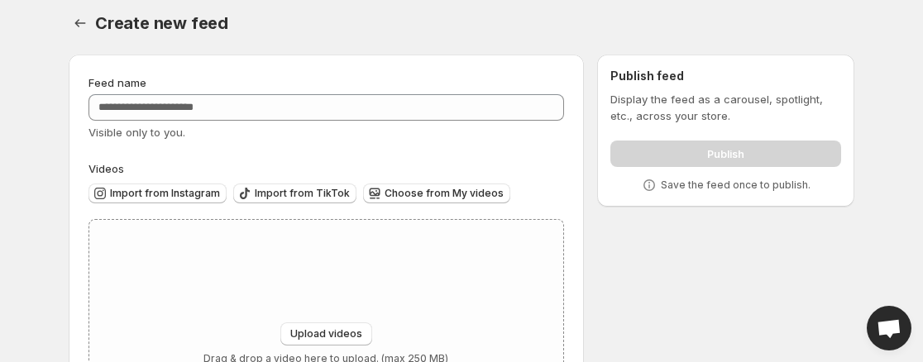
scroll to position [10, 0]
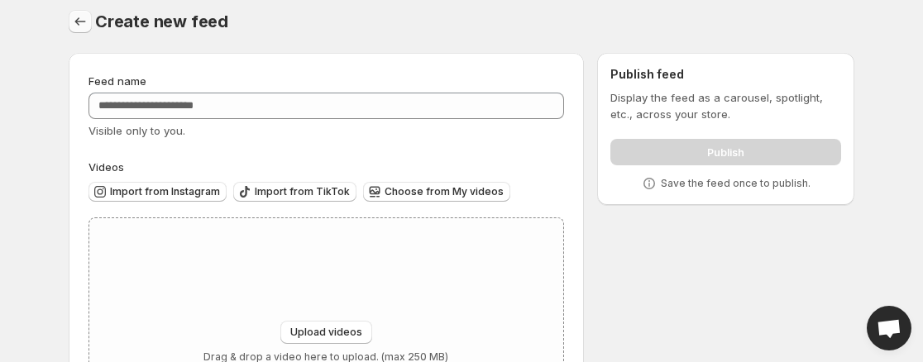
click at [81, 23] on icon "Settings" at bounding box center [80, 21] width 17 height 17
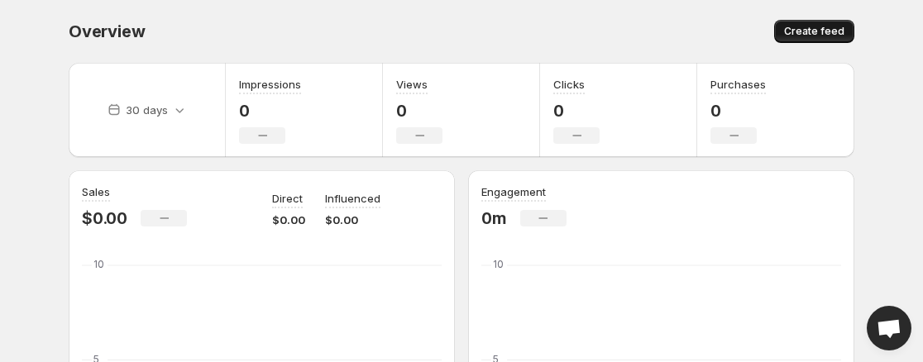
click at [829, 36] on span "Create feed" at bounding box center [814, 31] width 60 height 13
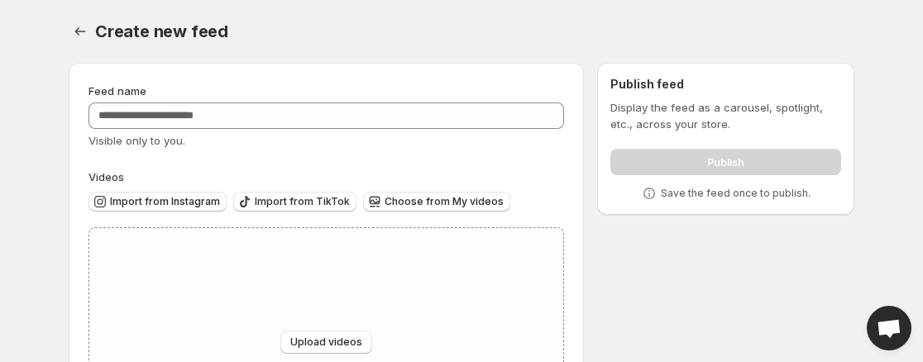
click at [220, 68] on div "Feed name Visible only to you. Videos Import from Instagram Import from TikTok …" at bounding box center [326, 280] width 515 height 434
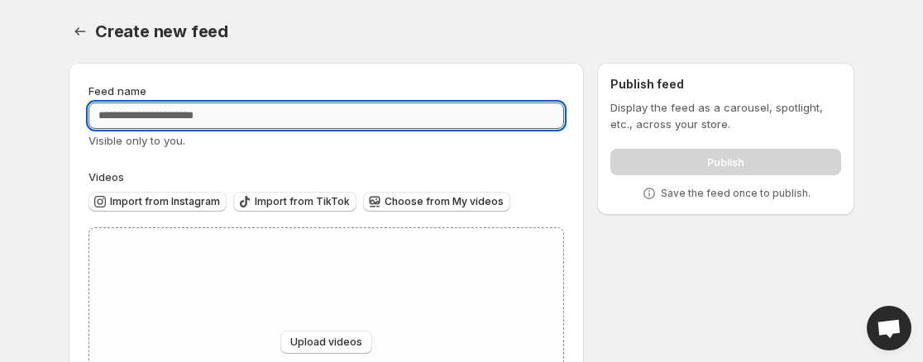
click at [198, 126] on input "Feed name" at bounding box center [326, 116] width 476 height 26
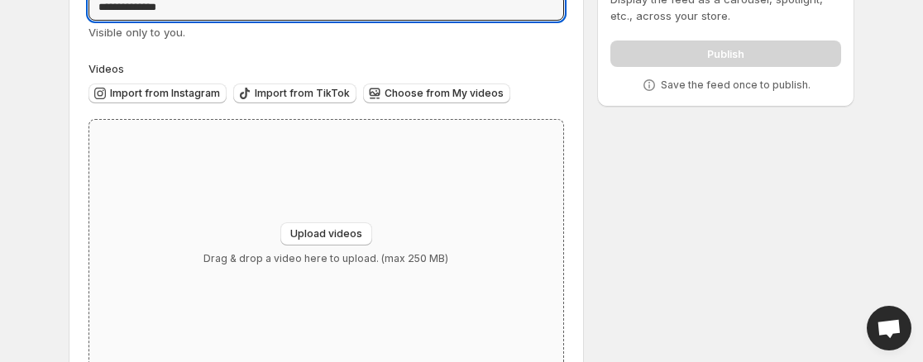
scroll to position [143, 0]
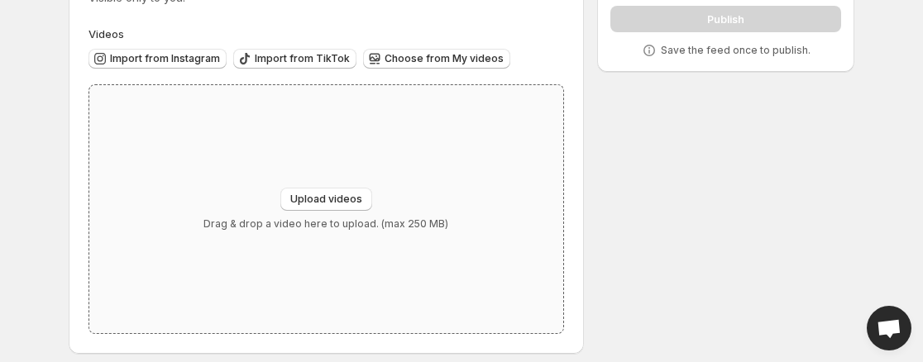
type input "**********"
click at [342, 203] on span "Upload videos" at bounding box center [326, 199] width 72 height 13
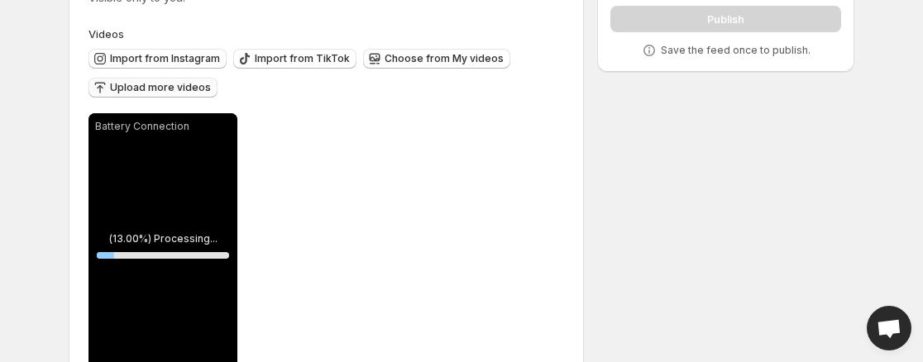
click at [175, 84] on span "Upload more videos" at bounding box center [160, 87] width 101 height 13
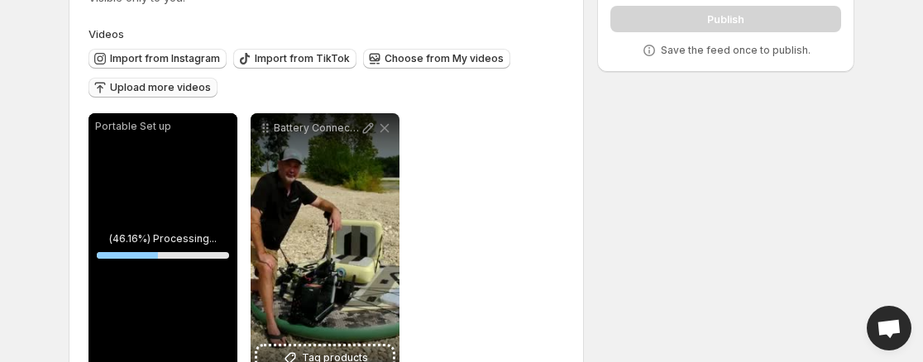
click at [187, 93] on span "Upload more videos" at bounding box center [160, 87] width 101 height 13
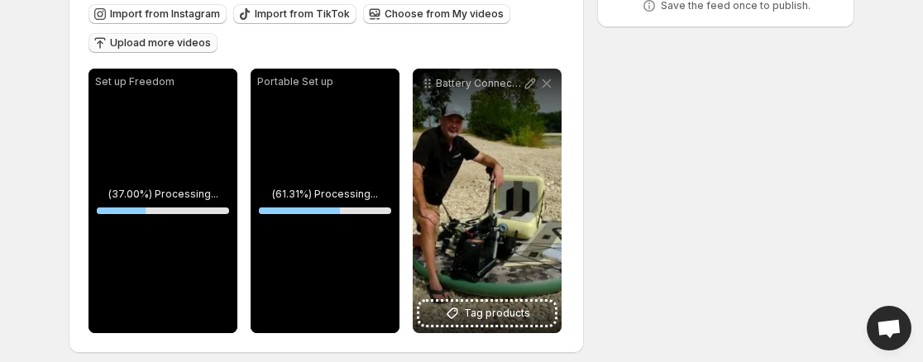
scroll to position [198, 0]
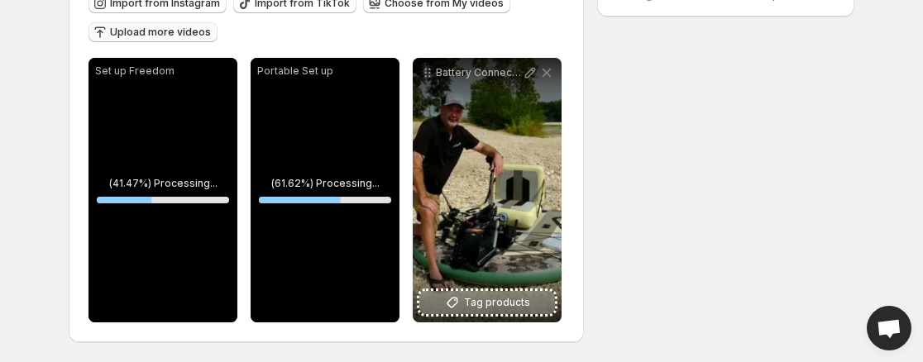
click at [517, 313] on button "Tag products" at bounding box center [487, 302] width 136 height 23
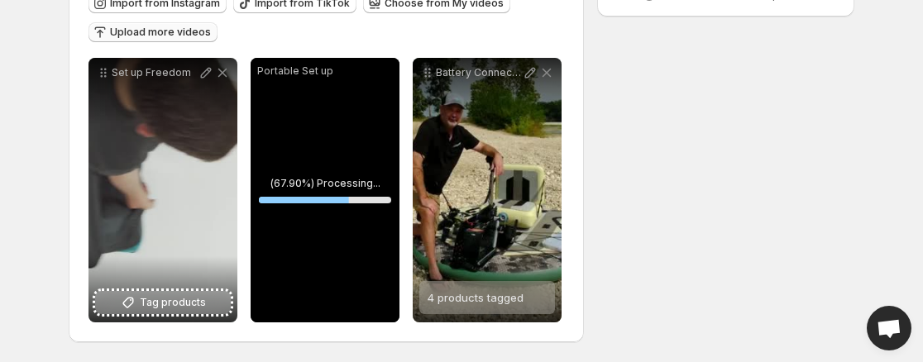
click at [177, 301] on span "Tag products" at bounding box center [173, 302] width 66 height 17
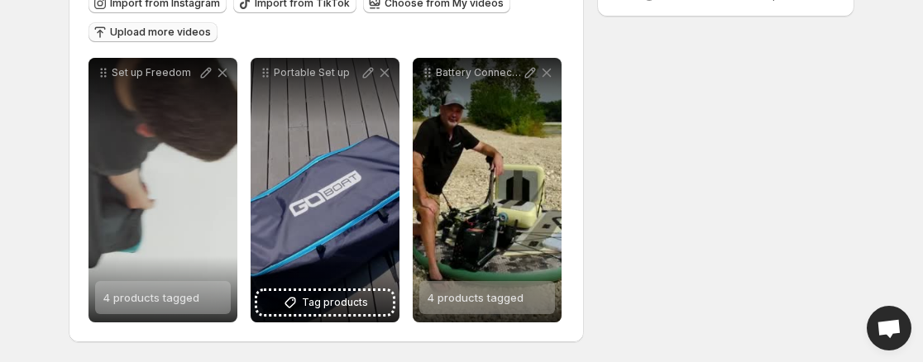
click at [339, 183] on div "Portable Set up" at bounding box center [325, 190] width 149 height 265
click at [349, 151] on div "Portable Set up" at bounding box center [325, 190] width 149 height 265
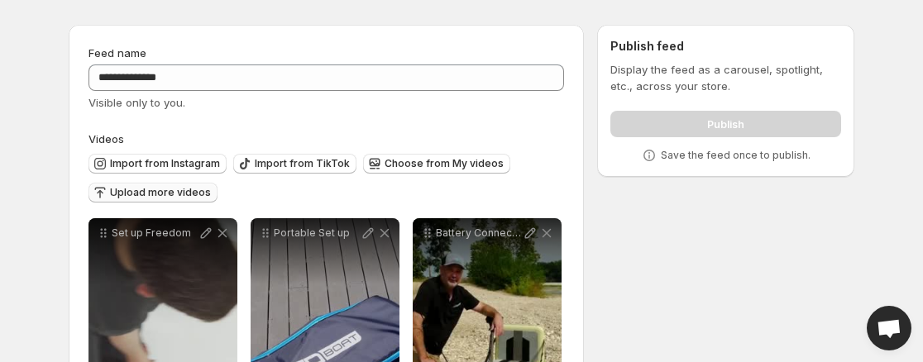
scroll to position [0, 0]
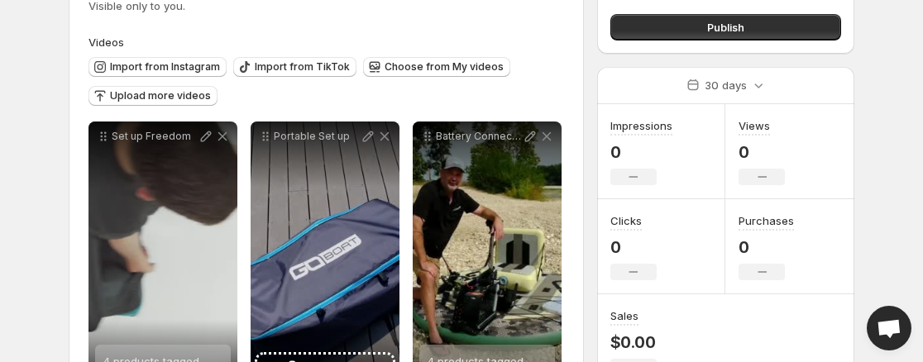
scroll to position [138, 0]
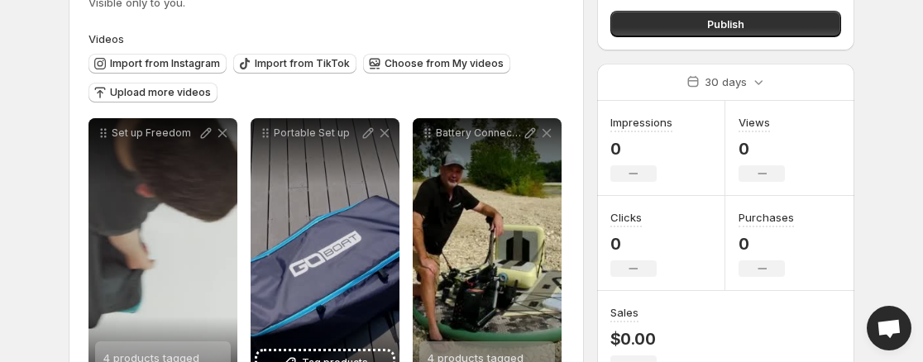
click at [343, 222] on div "Portable Set up" at bounding box center [325, 250] width 149 height 265
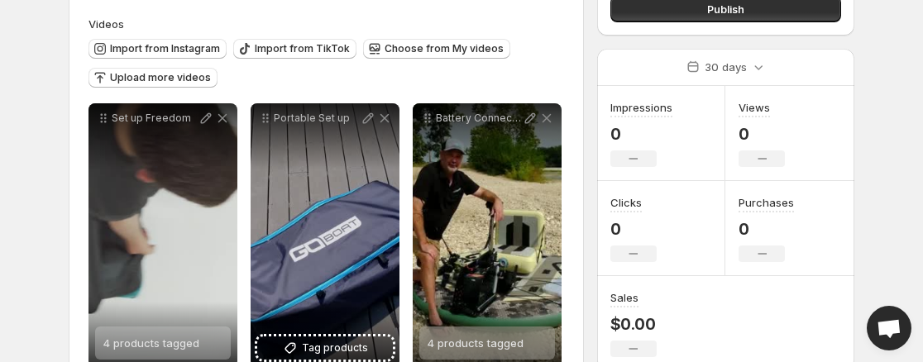
scroll to position [198, 0]
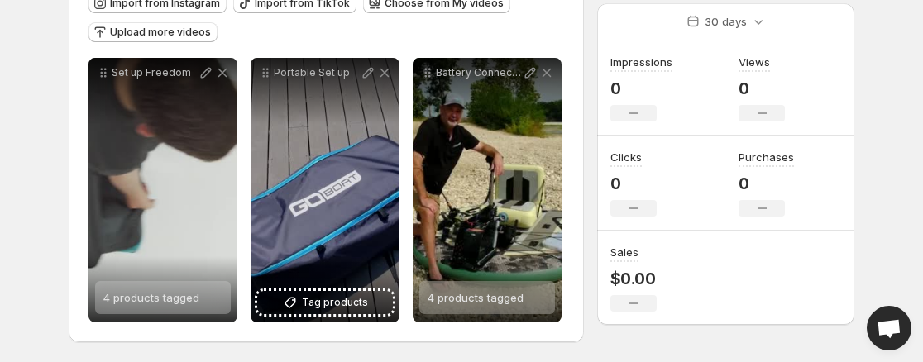
click at [354, 189] on div "Portable Set up" at bounding box center [325, 190] width 149 height 265
click at [342, 174] on div "Portable Set up" at bounding box center [325, 190] width 149 height 265
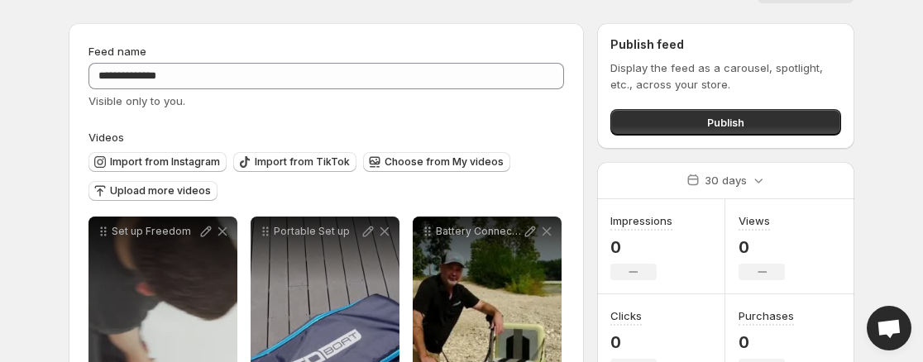
scroll to position [38, 0]
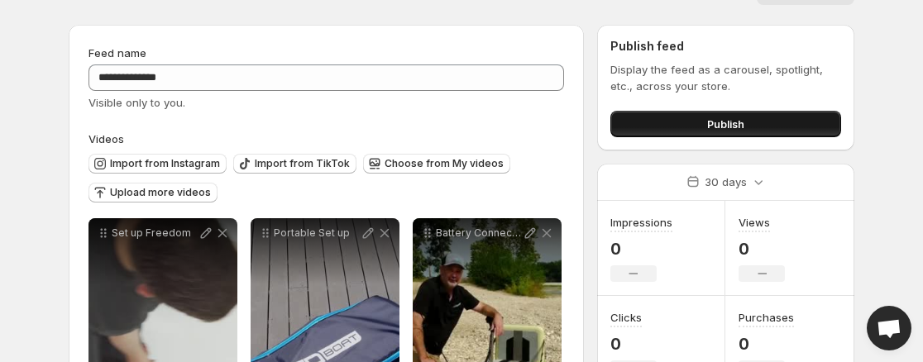
click at [748, 127] on button "Publish" at bounding box center [725, 124] width 231 height 26
click at [754, 134] on button "Publish" at bounding box center [725, 124] width 231 height 26
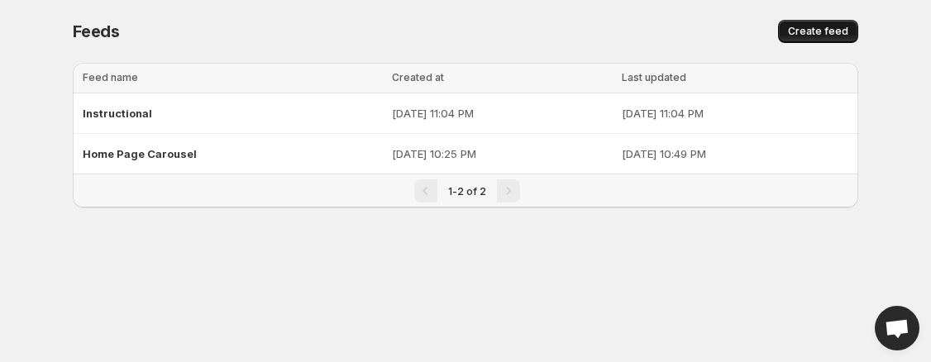
click at [849, 38] on button "Create feed" at bounding box center [818, 31] width 80 height 23
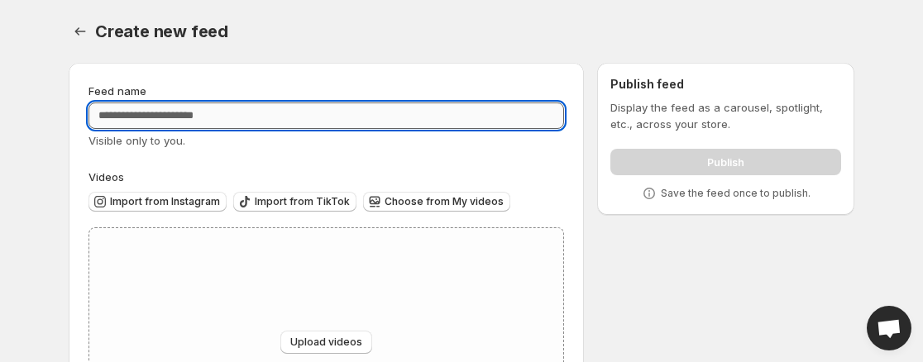
click at [131, 117] on input "Feed name" at bounding box center [326, 116] width 476 height 26
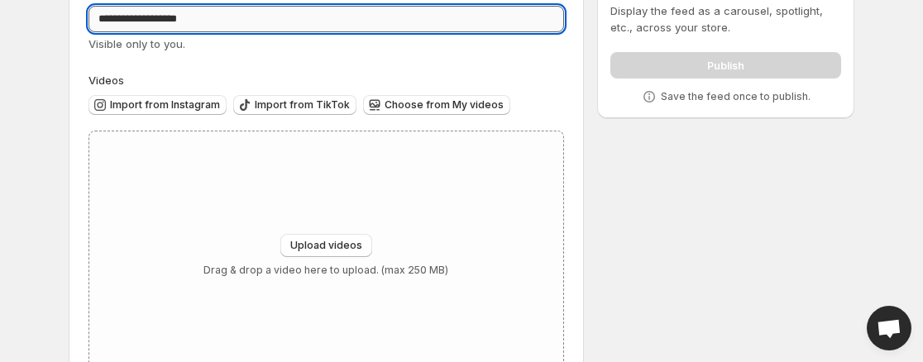
scroll to position [99, 0]
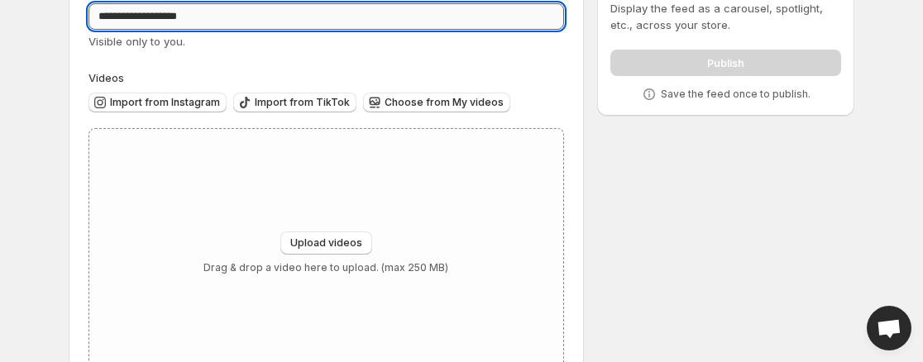
type input "**********"
click at [460, 103] on span "Choose from My videos" at bounding box center [444, 102] width 119 height 13
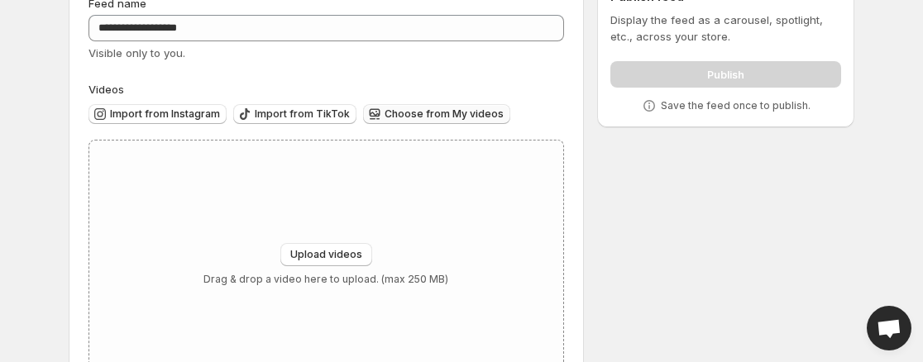
scroll to position [91, 0]
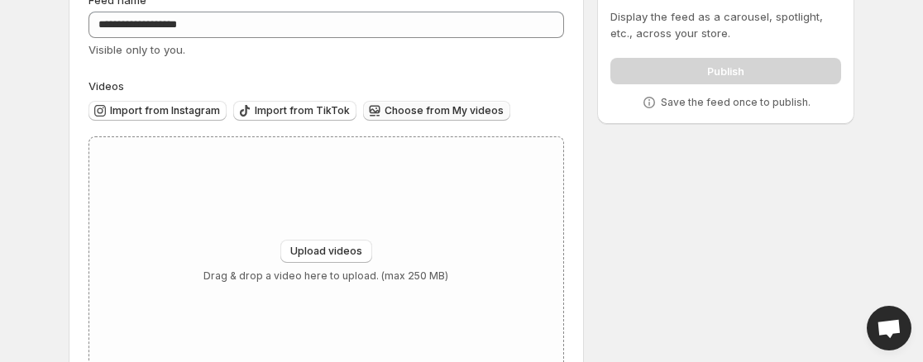
click at [467, 117] on span "Choose from My videos" at bounding box center [444, 110] width 119 height 13
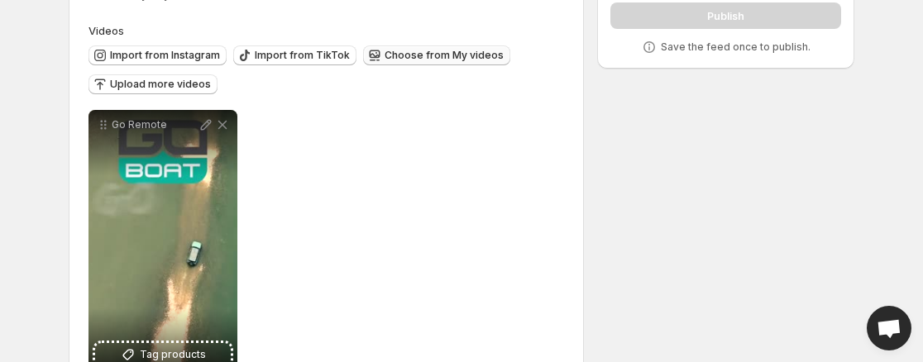
scroll to position [140, 0]
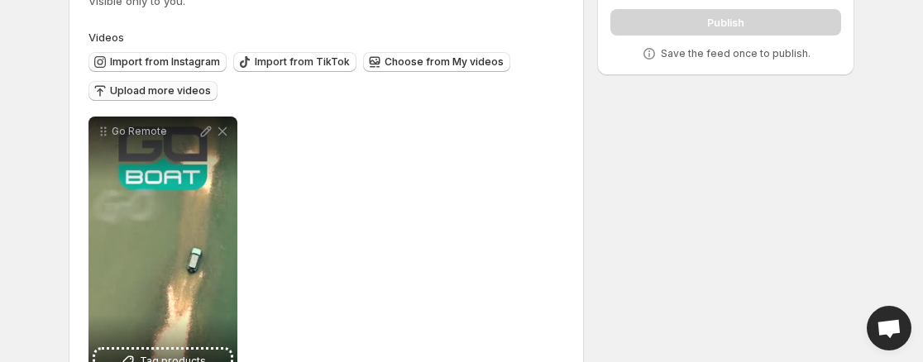
click at [184, 91] on span "Upload more videos" at bounding box center [160, 90] width 101 height 13
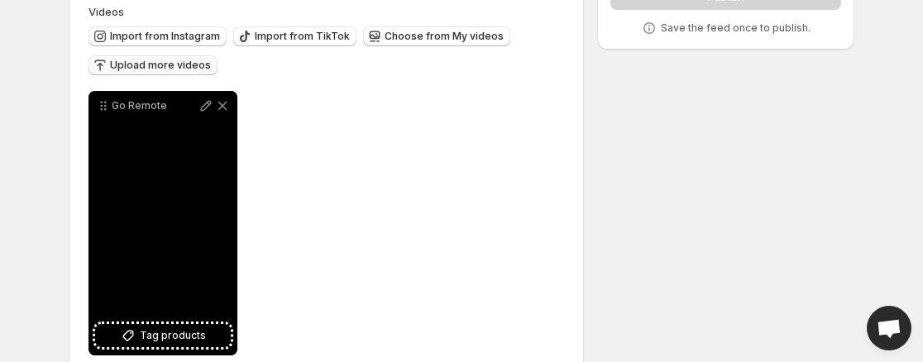
scroll to position [158, 0]
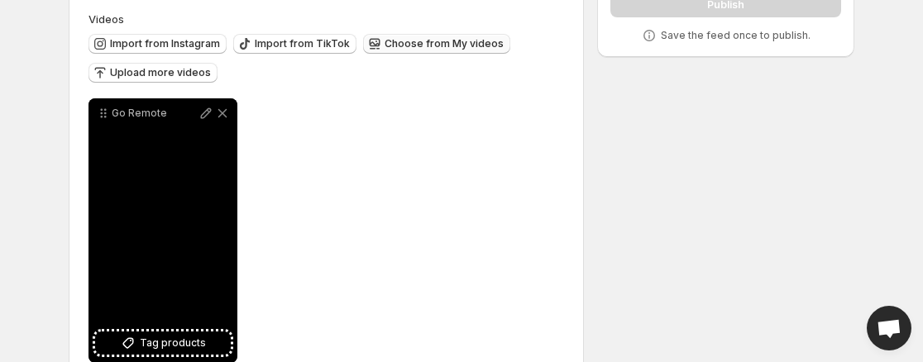
click at [455, 50] on span "Choose from My videos" at bounding box center [444, 43] width 119 height 13
click at [222, 115] on icon at bounding box center [222, 113] width 17 height 17
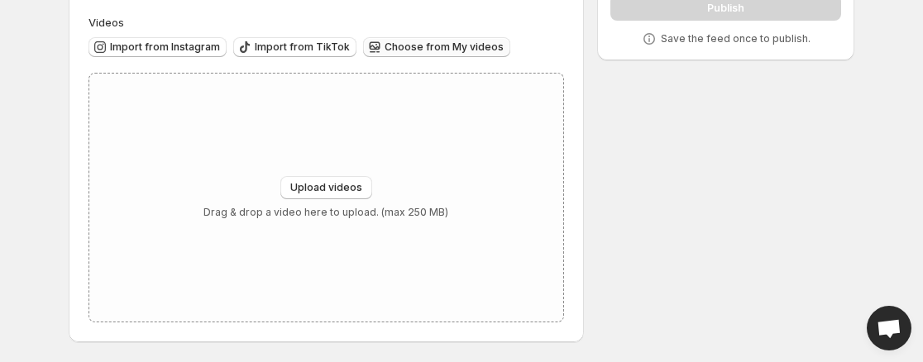
click at [441, 46] on span "Choose from My videos" at bounding box center [444, 47] width 119 height 13
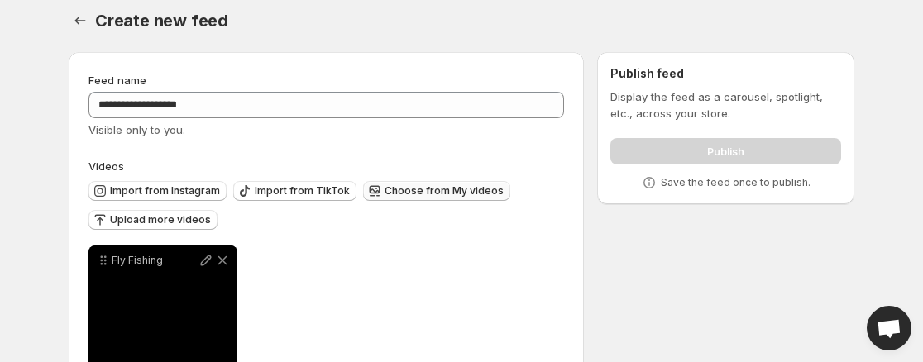
scroll to position [0, 0]
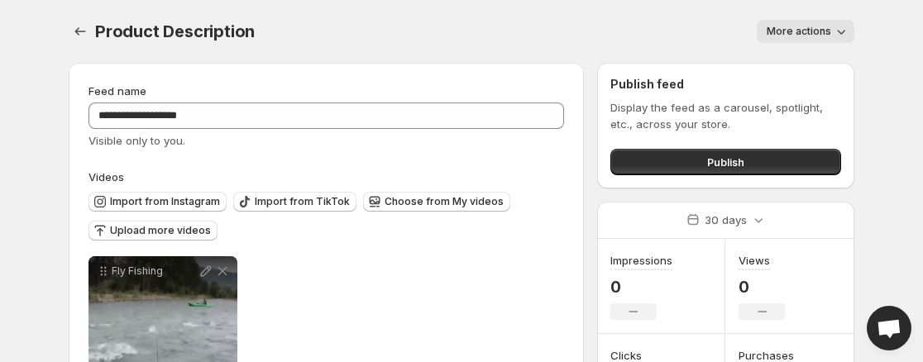
click at [743, 166] on span "Publish" at bounding box center [725, 162] width 37 height 17
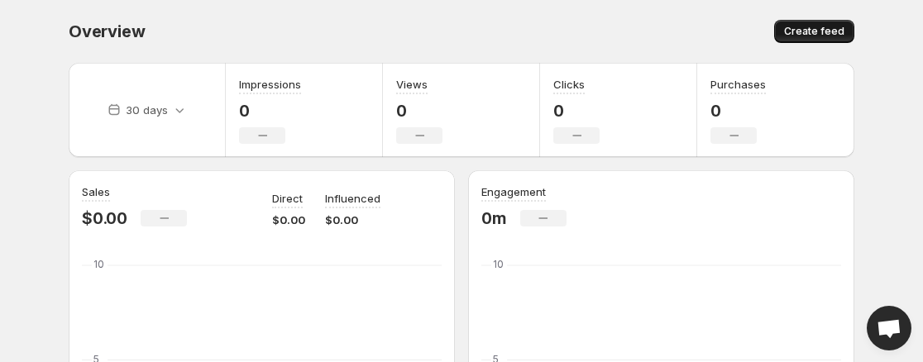
click at [836, 37] on span "Create feed" at bounding box center [814, 31] width 60 height 13
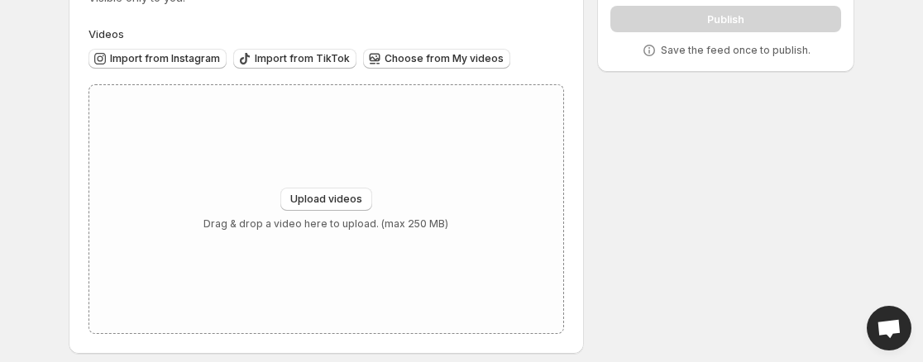
scroll to position [155, 0]
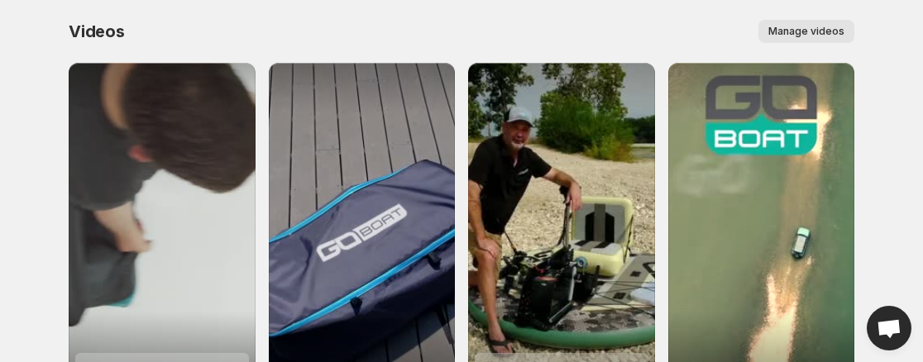
click at [832, 41] on button "Manage videos" at bounding box center [806, 31] width 96 height 23
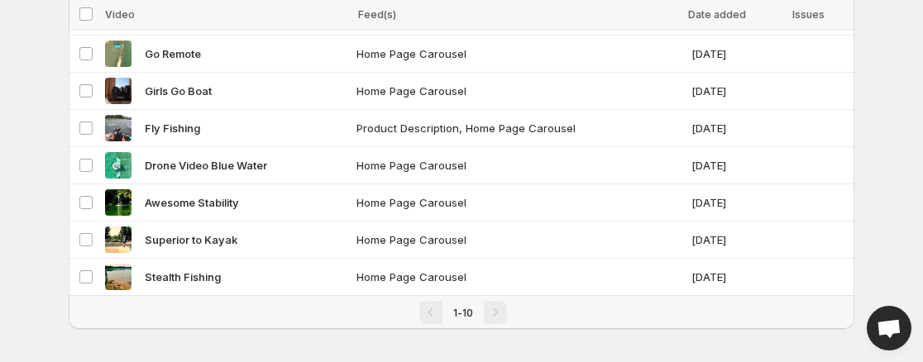
scroll to position [213, 0]
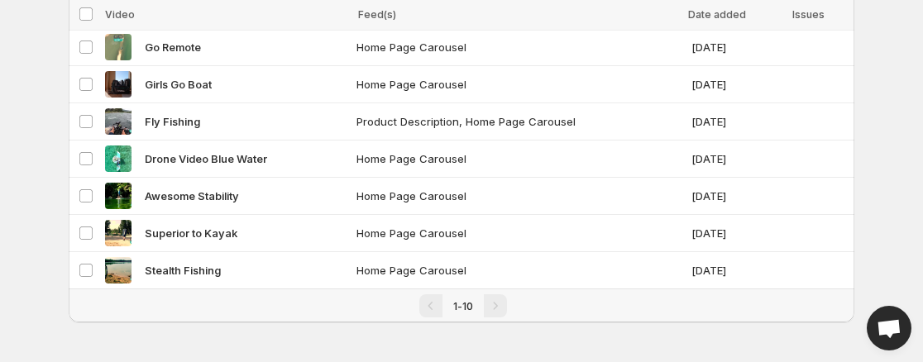
click at [444, 162] on span "Home Page Carousel" at bounding box center [480, 159] width 248 height 17
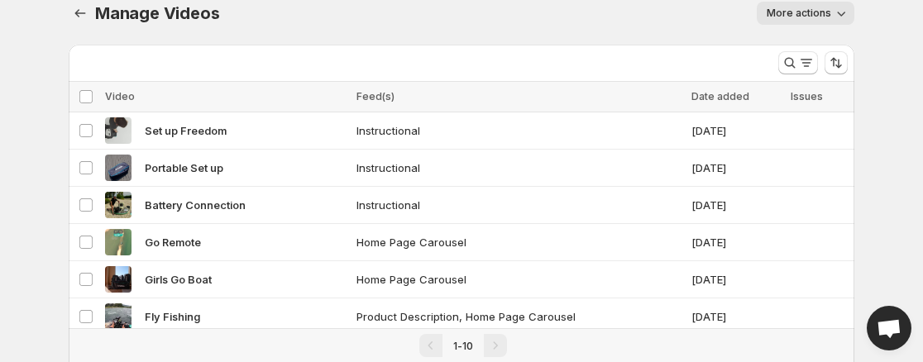
scroll to position [10, 0]
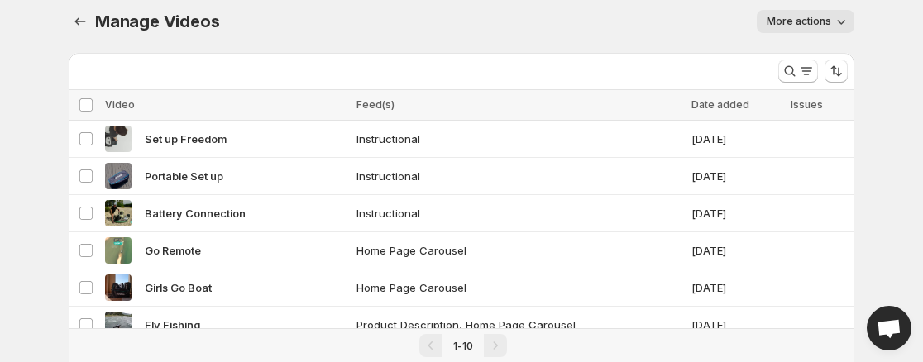
click at [894, 155] on body "Home Feeds Videos Subscription Settings Manage Videos. This page is ready Manag…" at bounding box center [461, 171] width 923 height 362
click at [837, 25] on icon "button" at bounding box center [841, 21] width 17 height 17
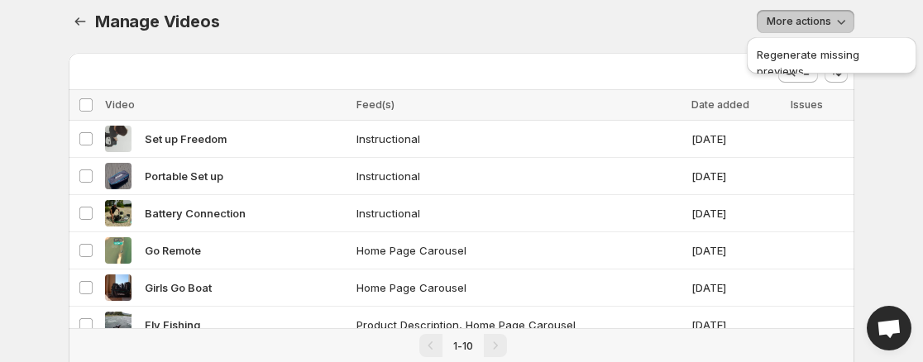
click at [895, 142] on body "Home Feeds Videos Subscription Settings Manage Videos. This page is ready Manag…" at bounding box center [461, 171] width 923 height 362
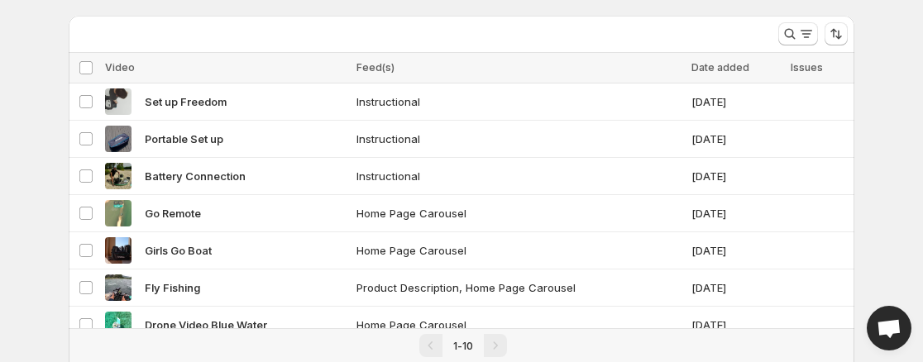
scroll to position [64, 0]
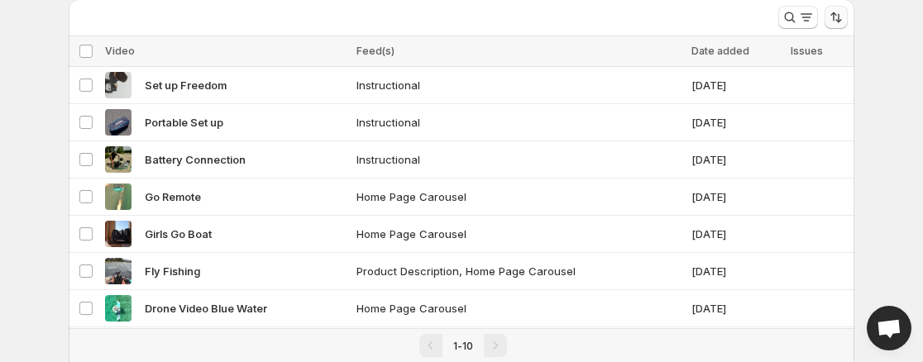
click at [845, 26] on button "Sort the results" at bounding box center [836, 17] width 23 height 23
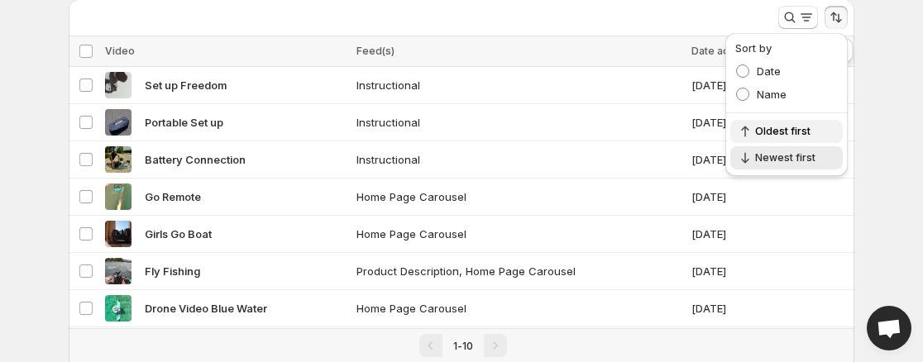
click at [808, 134] on span "Oldest first" at bounding box center [794, 131] width 78 height 13
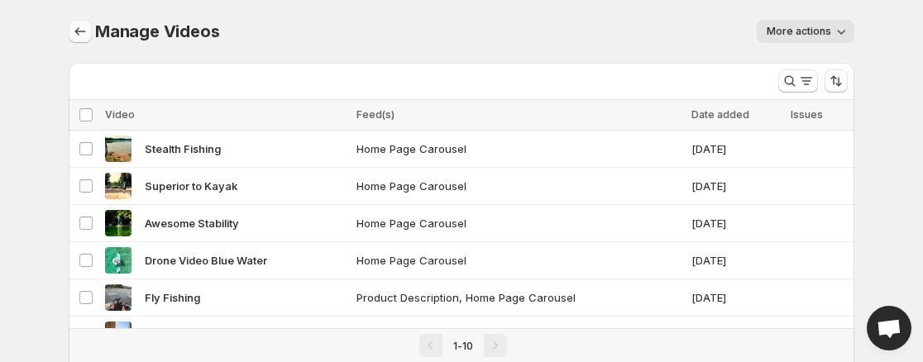
click at [78, 41] on button "Manage Videos" at bounding box center [80, 31] width 23 height 23
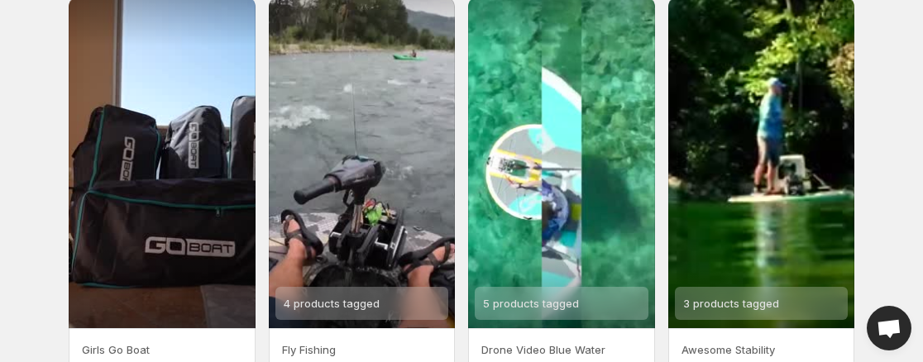
scroll to position [539, 0]
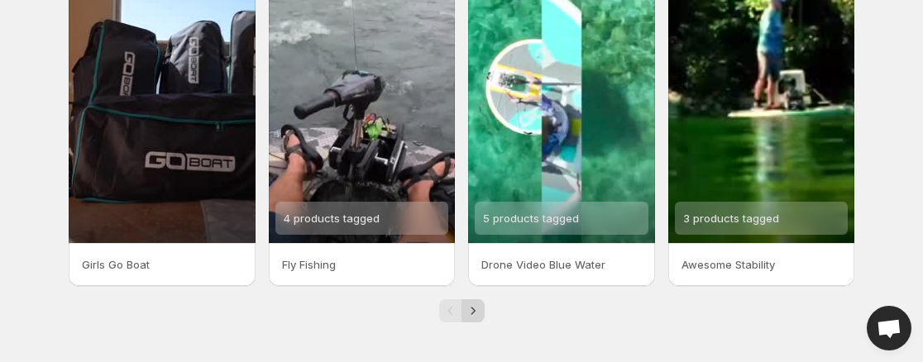
click at [474, 316] on icon "Next" at bounding box center [473, 311] width 17 height 17
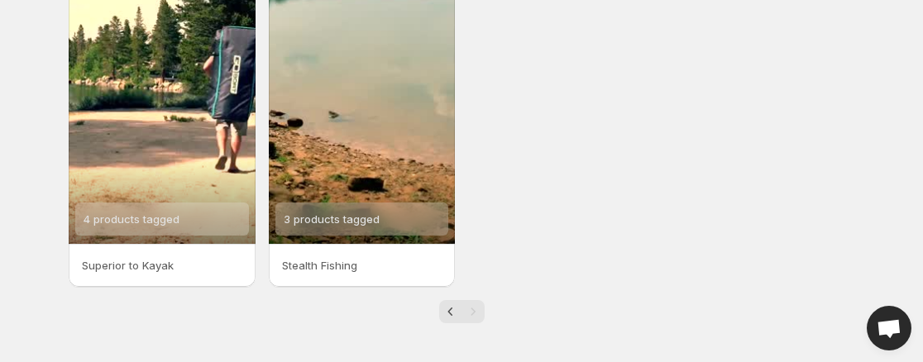
scroll to position [151, 0]
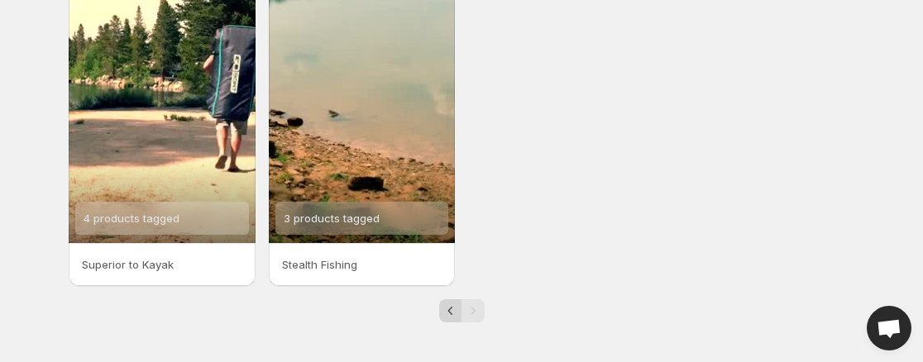
click at [451, 318] on icon "Previous" at bounding box center [450, 311] width 17 height 17
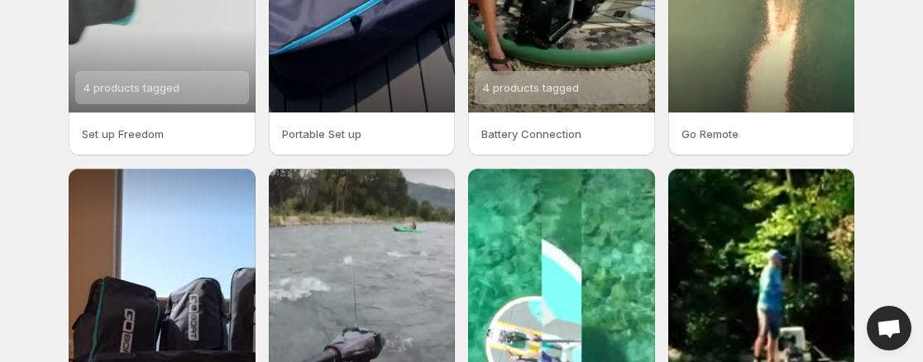
click at [868, 144] on div "Videos. This page is ready Videos Manage videos More actions Manage videos 4 pr…" at bounding box center [461, 168] width 825 height 901
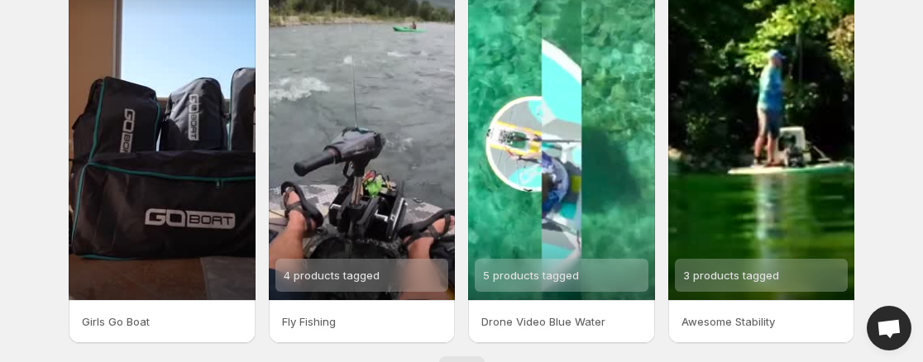
scroll to position [489, 0]
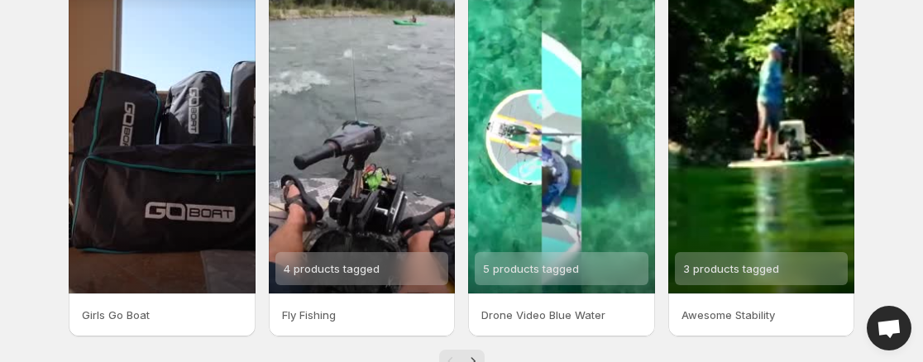
click at [189, 257] on div at bounding box center [162, 128] width 187 height 332
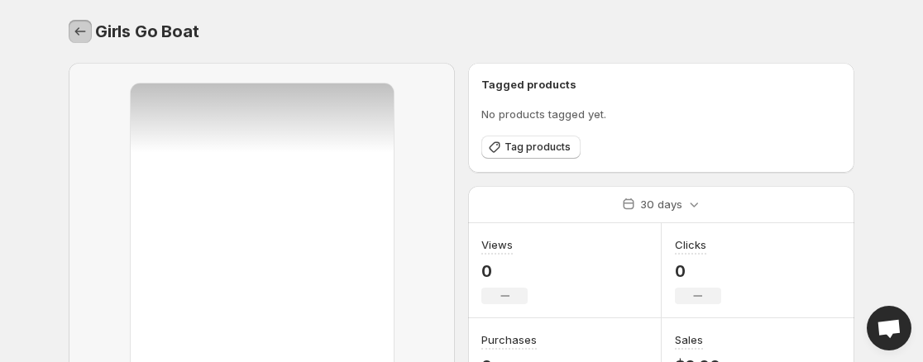
click at [90, 41] on button "Settings" at bounding box center [80, 31] width 23 height 23
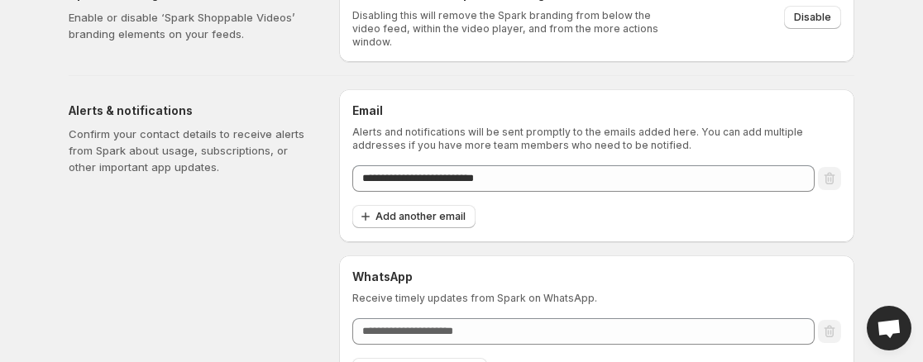
scroll to position [117, 0]
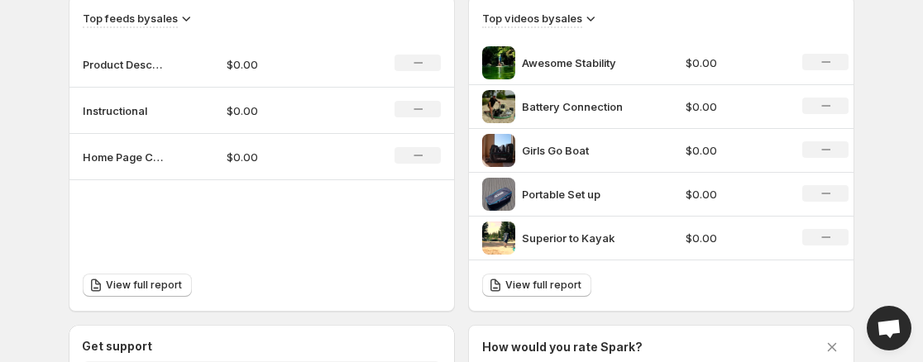
scroll to position [587, 0]
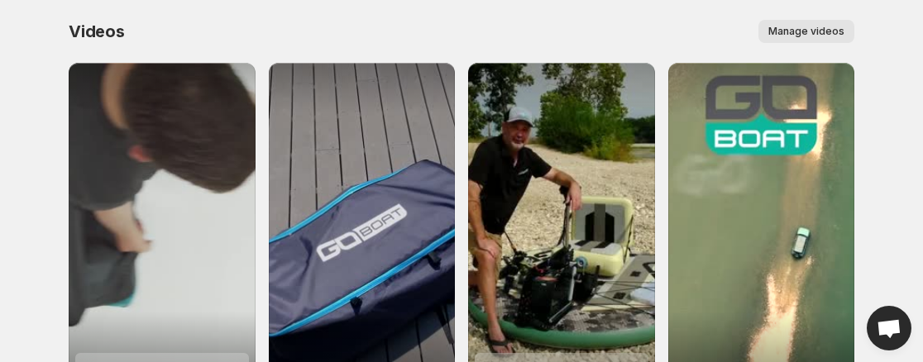
click at [803, 36] on span "Manage videos" at bounding box center [806, 31] width 76 height 13
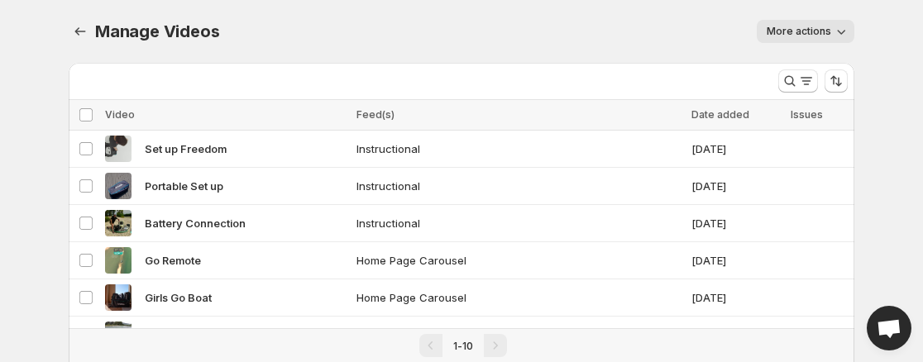
click at [812, 36] on span "More actions" at bounding box center [799, 31] width 65 height 13
click at [898, 5] on body "Home Feeds Videos Subscription Settings Manage Videos. This page is ready Manag…" at bounding box center [461, 181] width 923 height 362
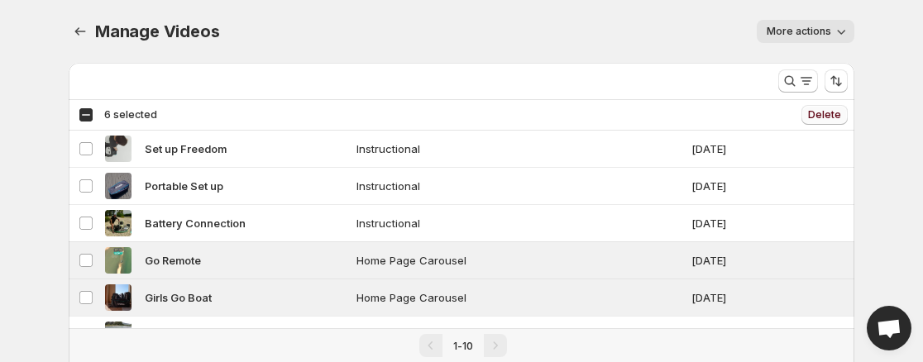
click at [843, 124] on button "Delete" at bounding box center [824, 115] width 46 height 20
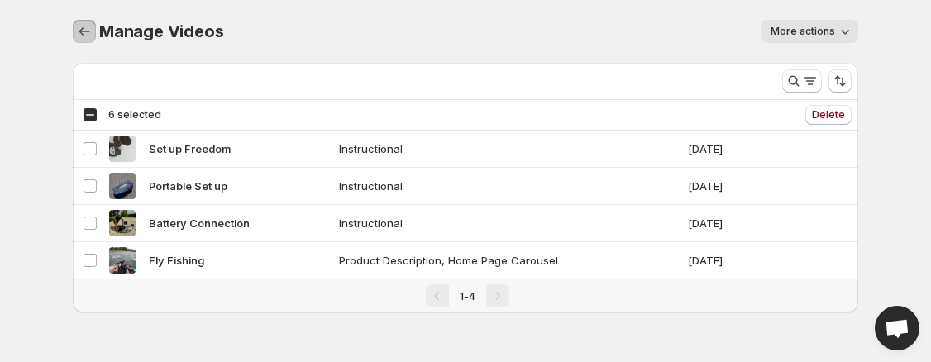
click at [84, 31] on icon "Manage Videos" at bounding box center [84, 31] width 17 height 17
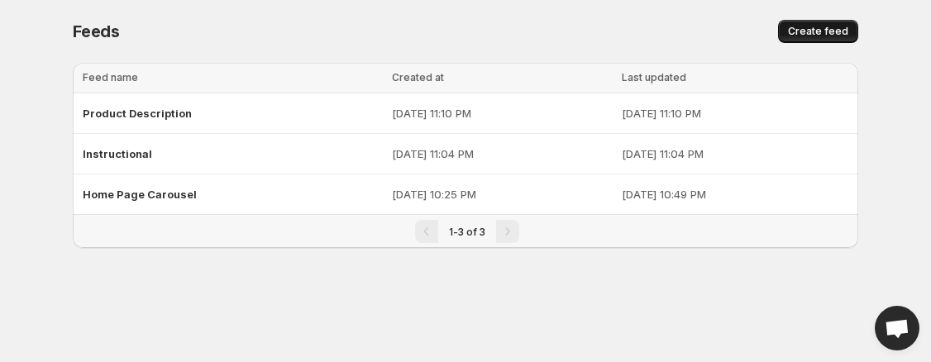
click at [814, 36] on span "Create feed" at bounding box center [818, 31] width 60 height 13
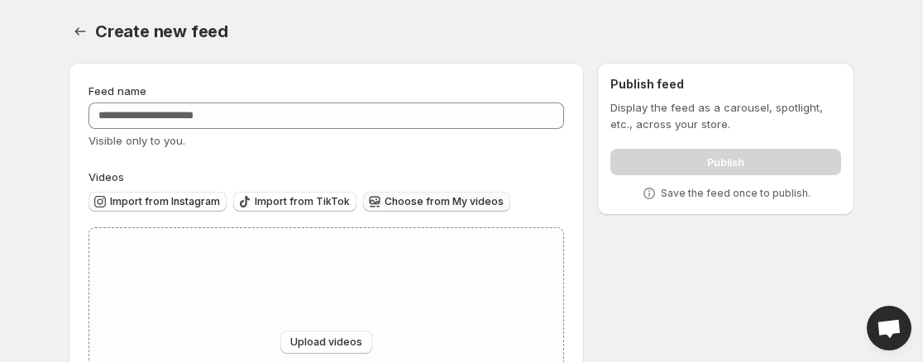
click at [423, 203] on span "Choose from My videos" at bounding box center [444, 201] width 119 height 13
click at [446, 208] on span "Choose from My videos" at bounding box center [444, 201] width 119 height 13
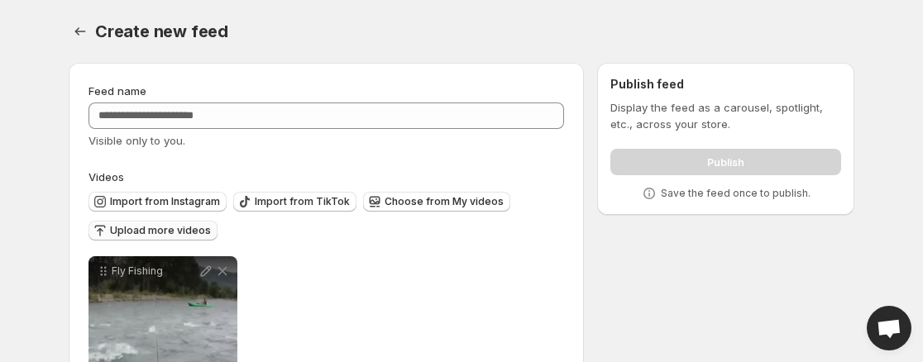
click at [195, 235] on span "Upload more videos" at bounding box center [160, 230] width 101 height 13
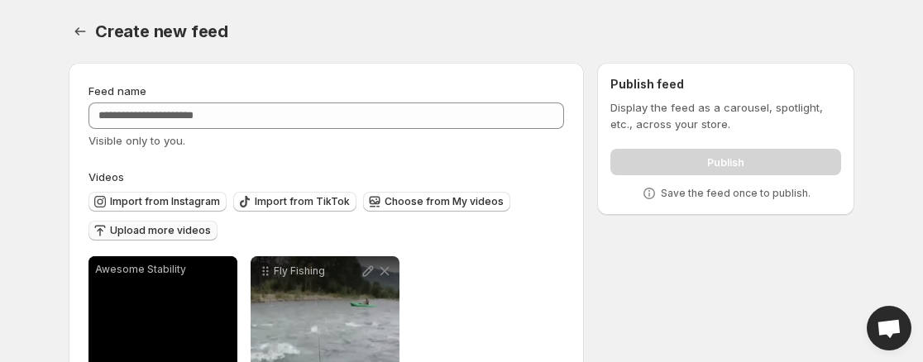
click at [191, 239] on button "Upload more videos" at bounding box center [152, 231] width 129 height 20
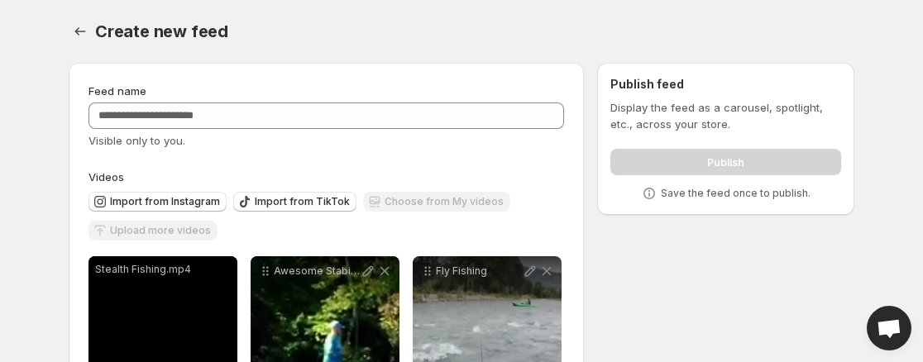
click at [193, 233] on div "Upload more videos" at bounding box center [152, 232] width 129 height 22
click at [179, 239] on div "Upload more videos" at bounding box center [152, 232] width 129 height 22
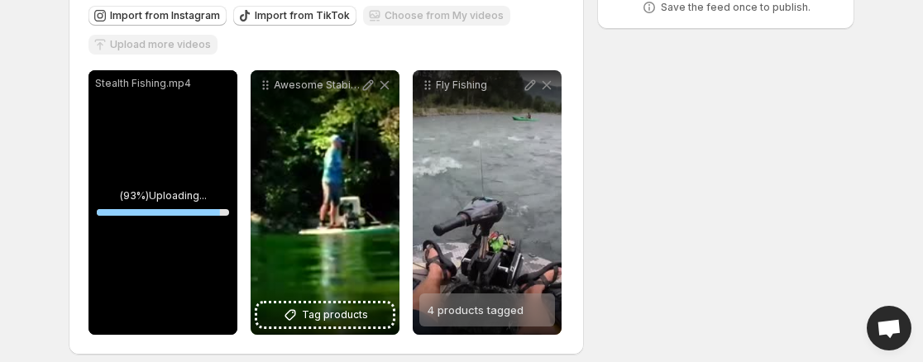
scroll to position [190, 0]
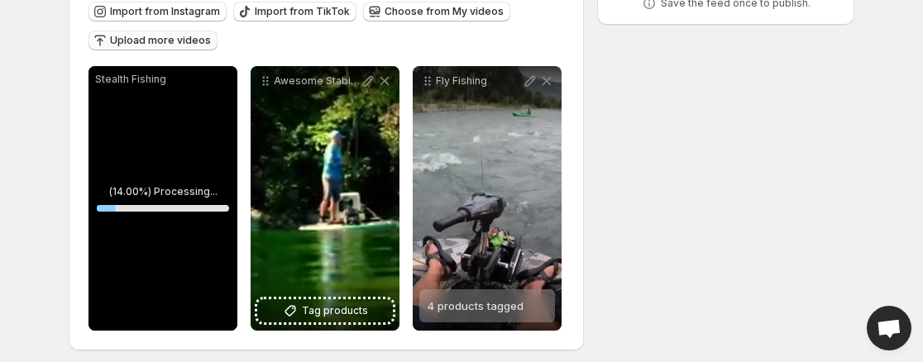
click at [195, 50] on button "Upload more videos" at bounding box center [152, 41] width 129 height 20
click at [181, 42] on span "Upload more videos" at bounding box center [160, 40] width 101 height 13
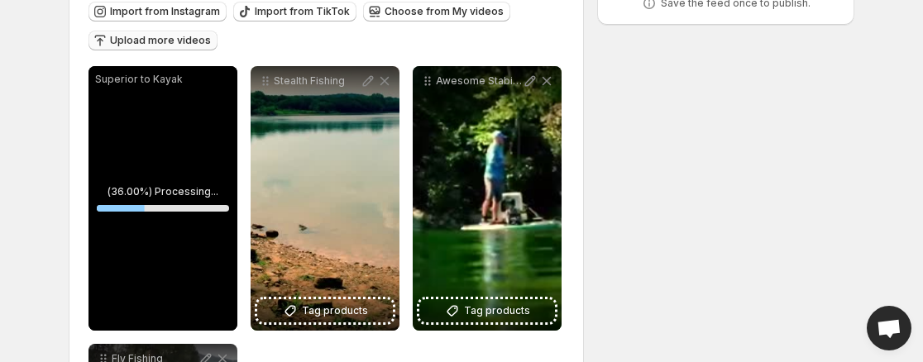
click at [180, 47] on span "Upload more videos" at bounding box center [160, 40] width 101 height 13
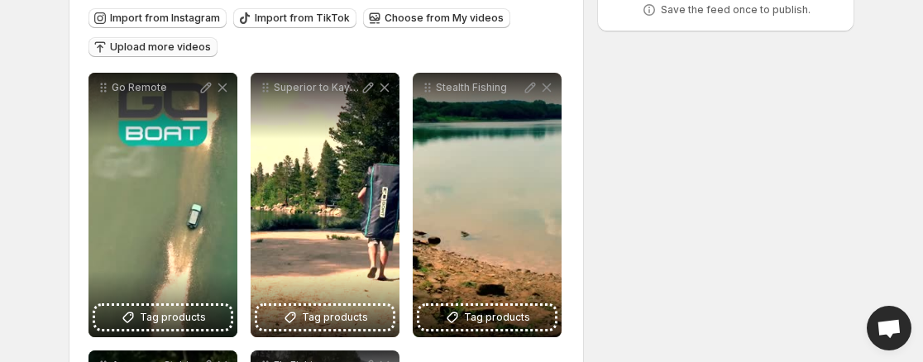
scroll to position [179, 0]
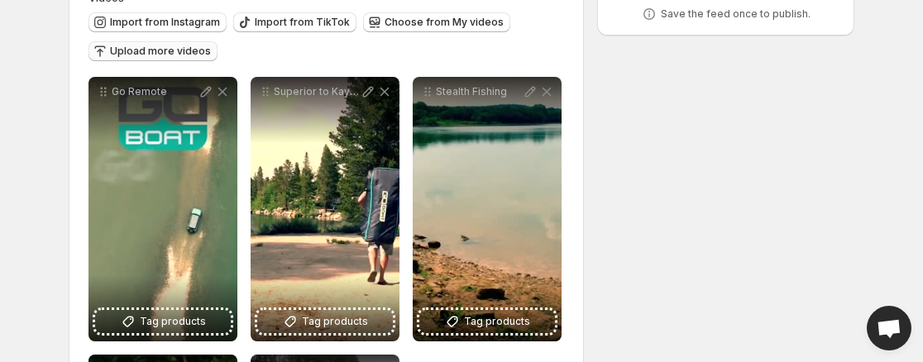
click at [182, 55] on span "Upload more videos" at bounding box center [160, 51] width 101 height 13
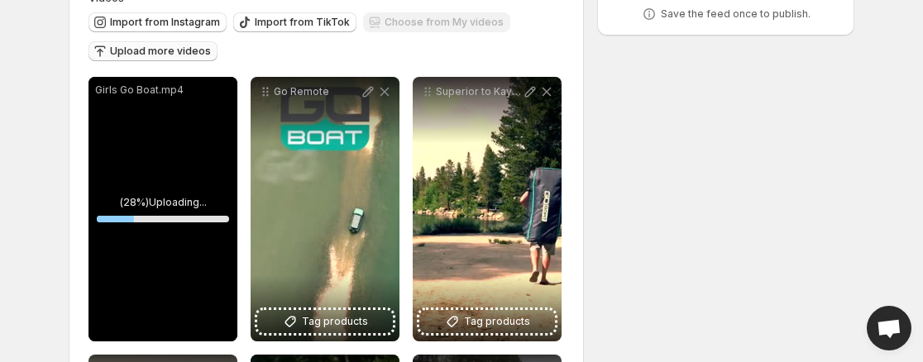
click at [186, 58] on div "Upload more videos" at bounding box center [152, 52] width 129 height 22
click at [188, 57] on span "Upload more videos" at bounding box center [160, 51] width 101 height 13
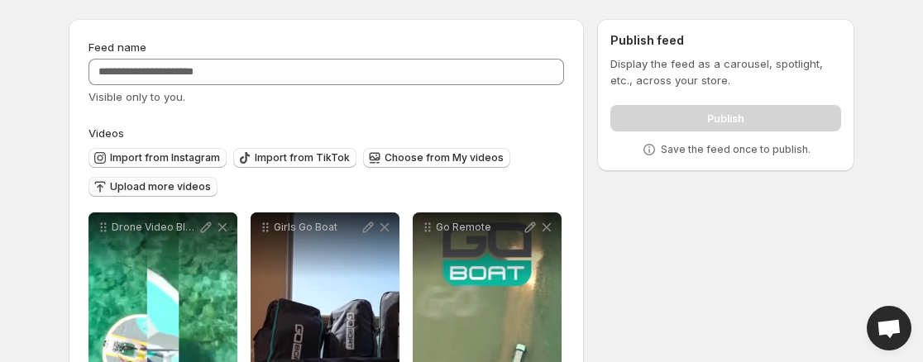
scroll to position [43, 0]
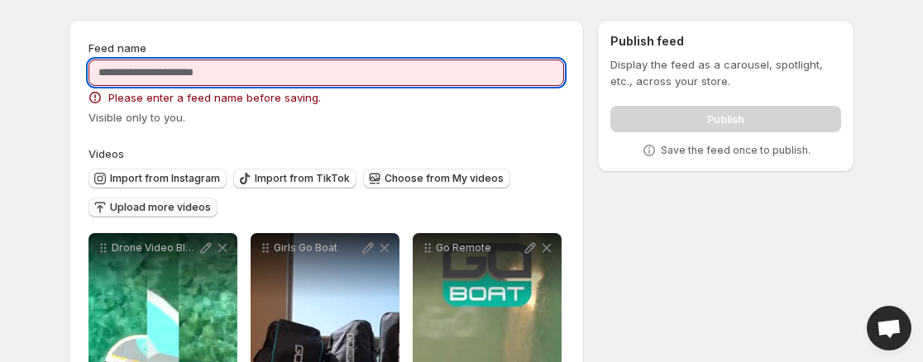
click at [295, 71] on input "Feed name" at bounding box center [326, 73] width 476 height 26
type input "*********"
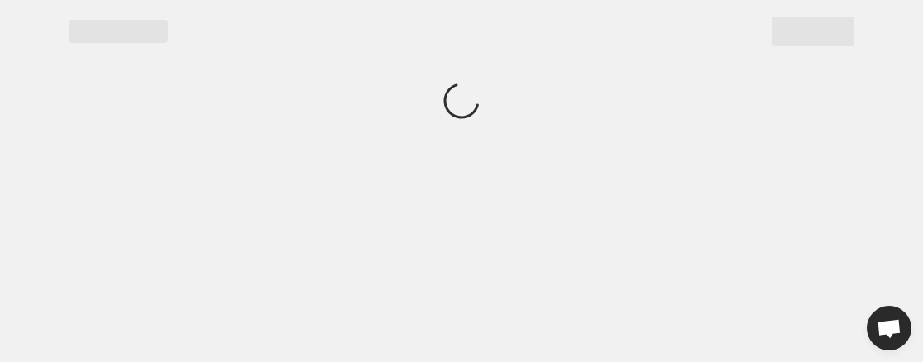
scroll to position [0, 0]
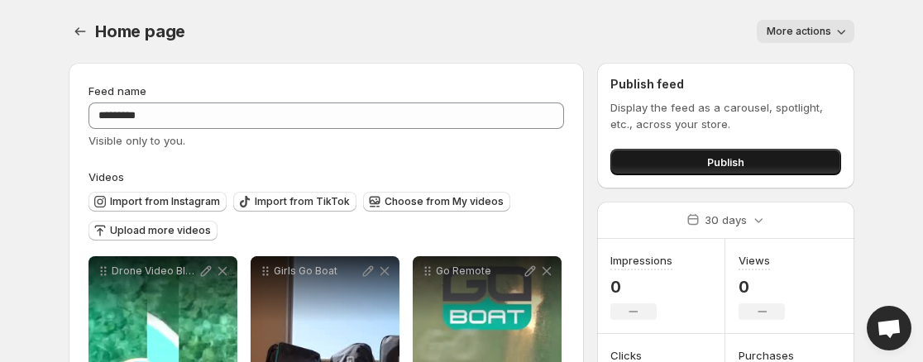
click at [764, 163] on button "Publish" at bounding box center [725, 162] width 231 height 26
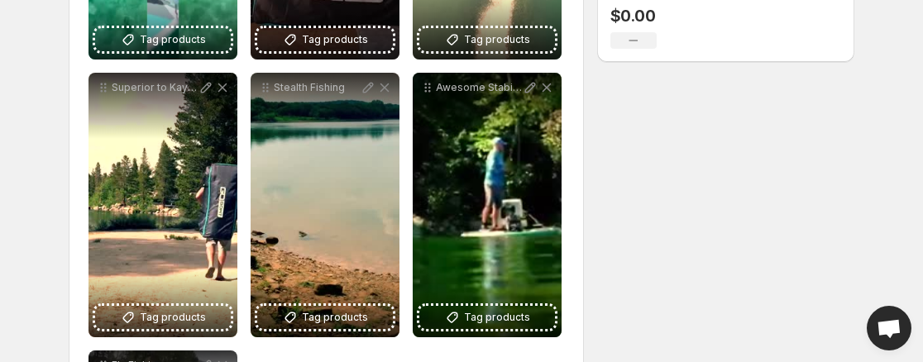
scroll to position [460, 0]
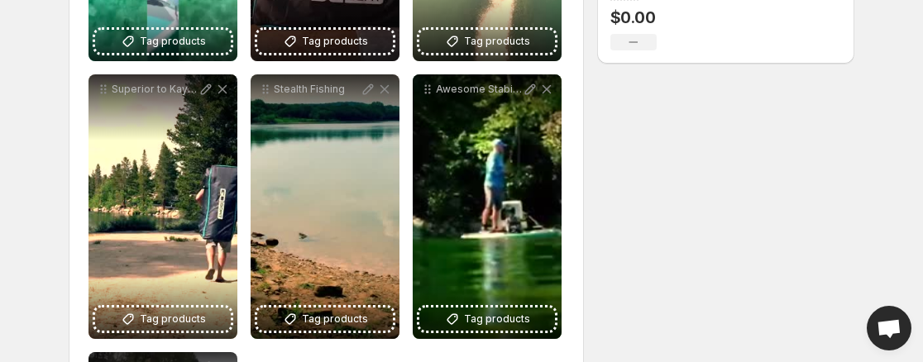
click at [222, 91] on icon at bounding box center [222, 89] width 17 height 17
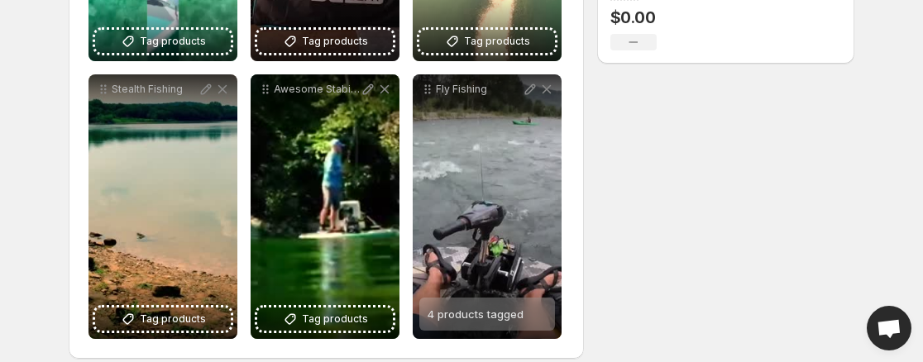
click at [388, 94] on icon at bounding box center [384, 89] width 17 height 17
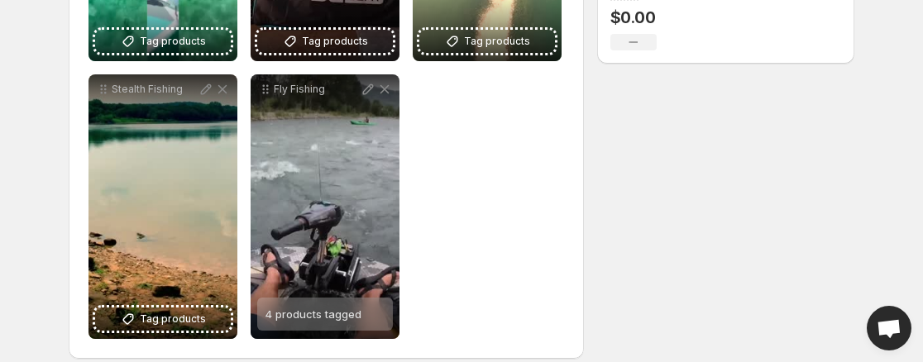
click at [221, 90] on icon at bounding box center [222, 89] width 9 height 9
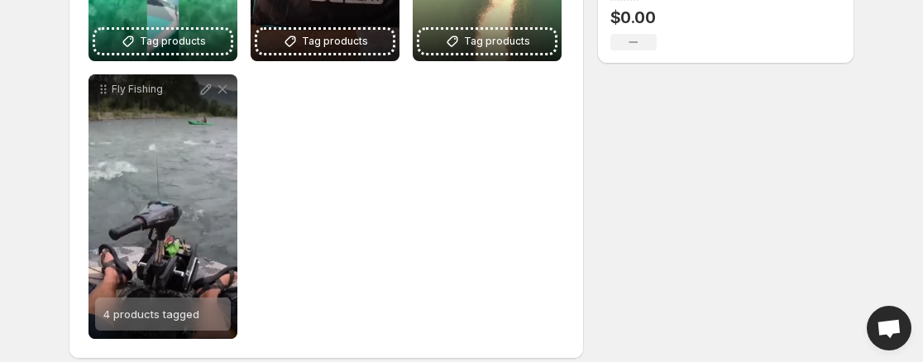
click at [222, 91] on icon at bounding box center [222, 89] width 17 height 17
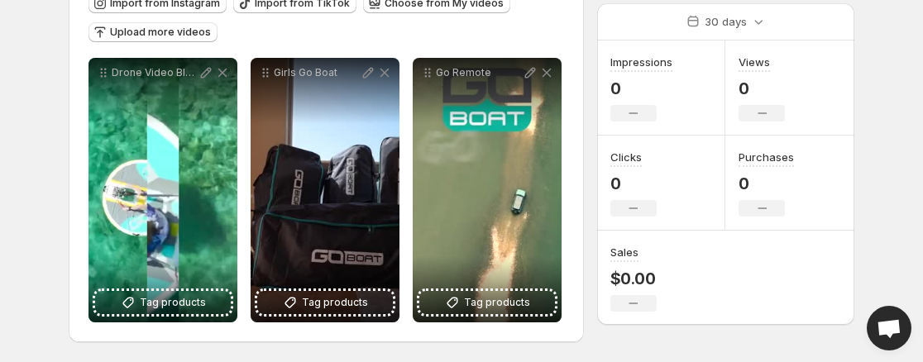
scroll to position [198, 0]
click at [221, 74] on icon at bounding box center [222, 73] width 9 height 9
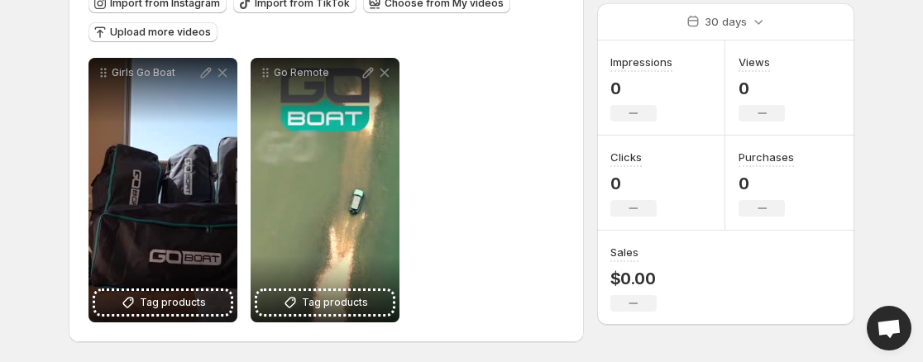
click at [392, 80] on icon at bounding box center [384, 73] width 17 height 17
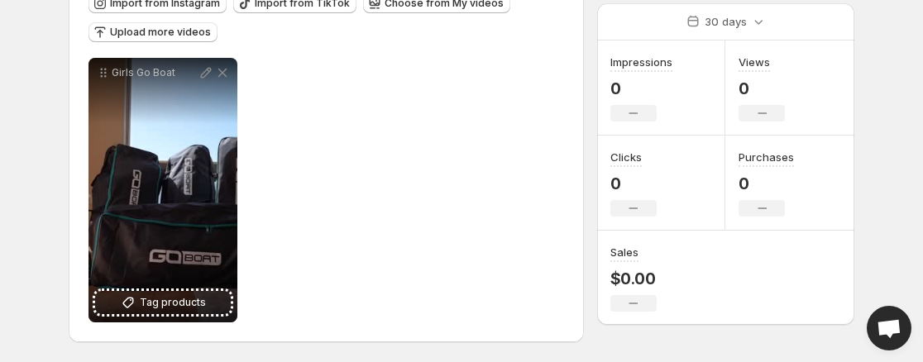
click at [208, 74] on icon at bounding box center [206, 73] width 17 height 17
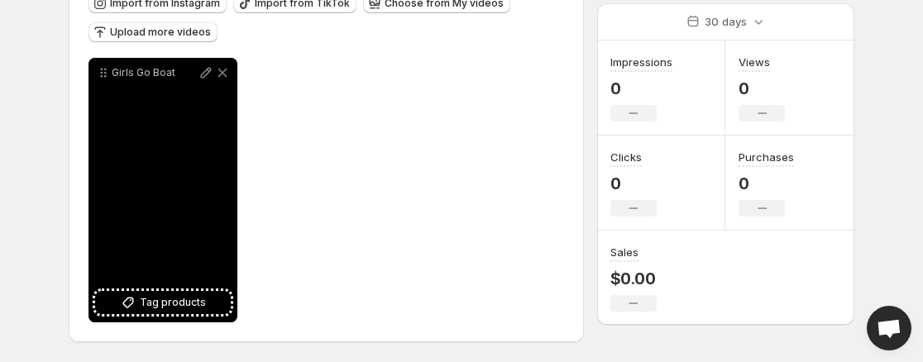
click at [223, 73] on icon at bounding box center [222, 73] width 9 height 9
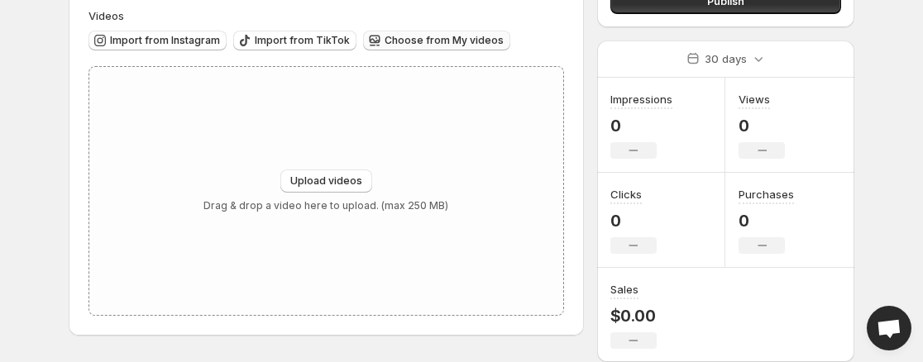
click at [452, 43] on span "Choose from My videos" at bounding box center [444, 40] width 119 height 13
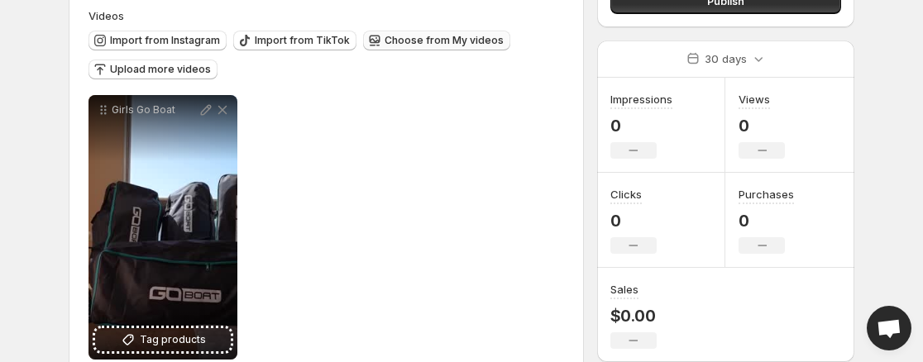
click at [423, 43] on span "Choose from My videos" at bounding box center [444, 40] width 119 height 13
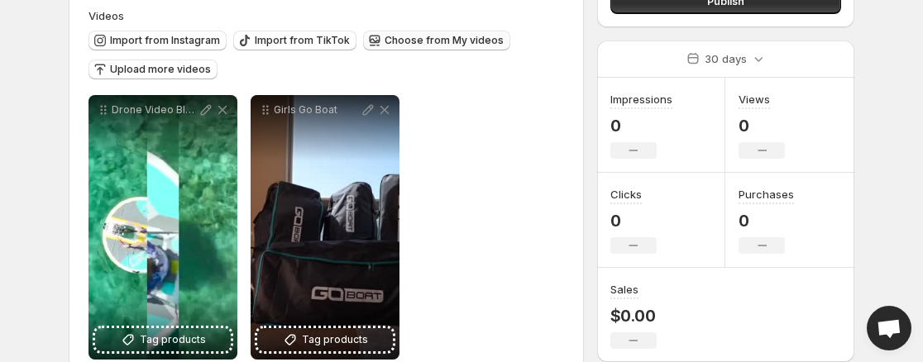
click at [428, 40] on span "Choose from My videos" at bounding box center [444, 40] width 119 height 13
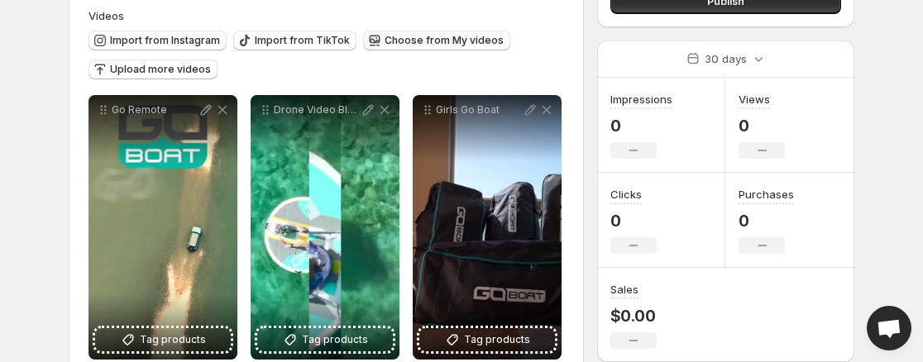
click at [437, 45] on span "Choose from My videos" at bounding box center [444, 40] width 119 height 13
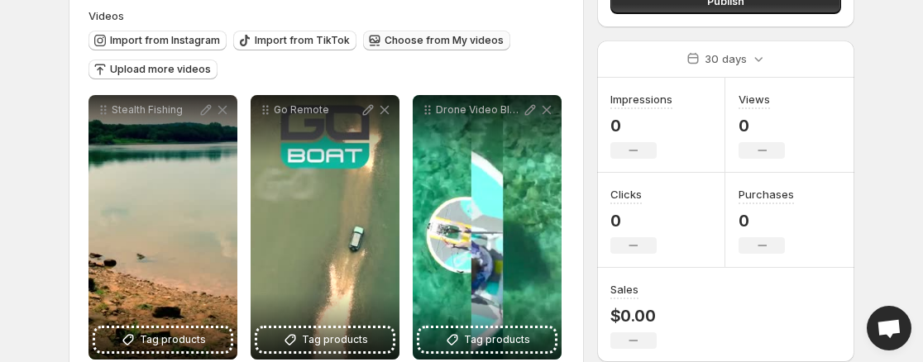
click at [423, 46] on span "Choose from My videos" at bounding box center [444, 40] width 119 height 13
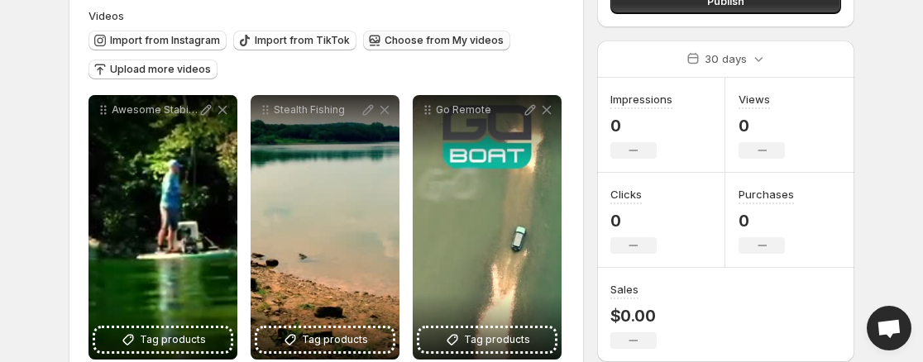
click at [423, 45] on span "Choose from My videos" at bounding box center [444, 40] width 119 height 13
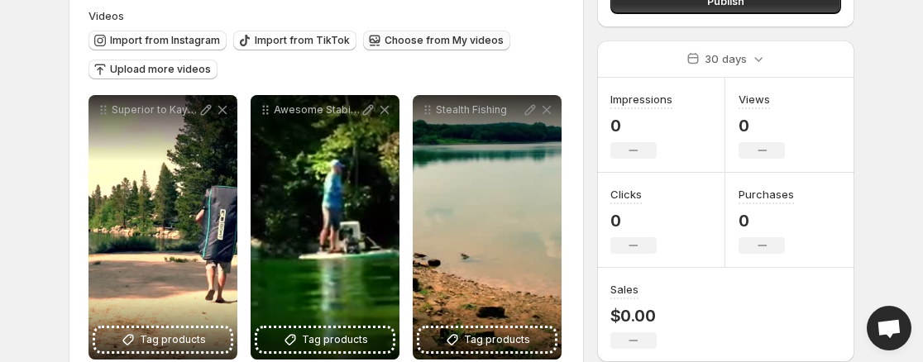
click at [412, 41] on span "Choose from My videos" at bounding box center [444, 40] width 119 height 13
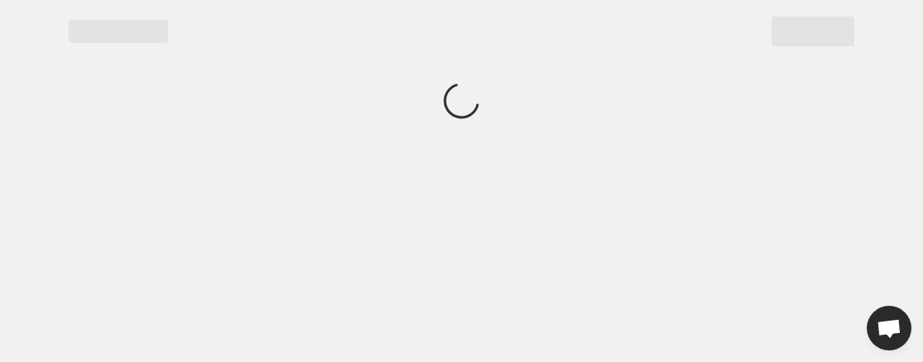
scroll to position [0, 0]
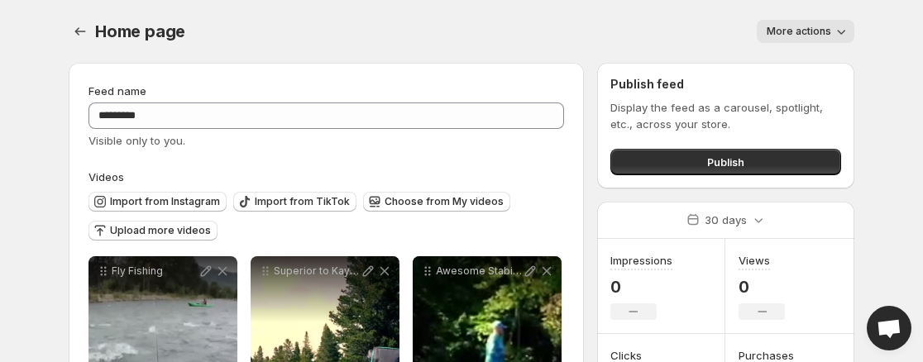
click at [743, 162] on span "Publish" at bounding box center [725, 162] width 37 height 17
